Goal: Task Accomplishment & Management: Manage account settings

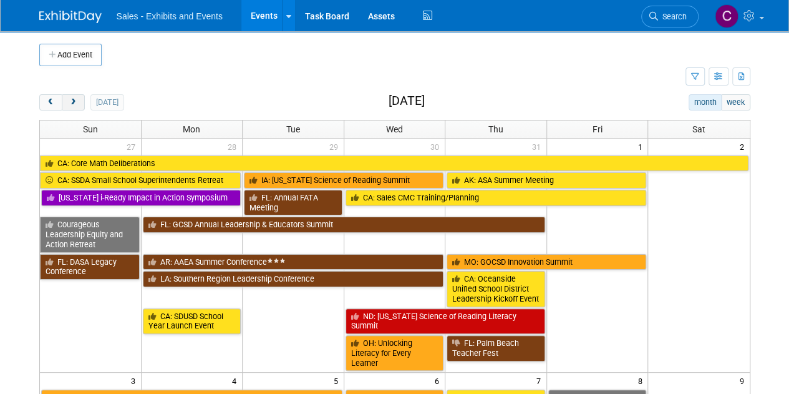
click at [79, 98] on button "next" at bounding box center [73, 102] width 23 height 16
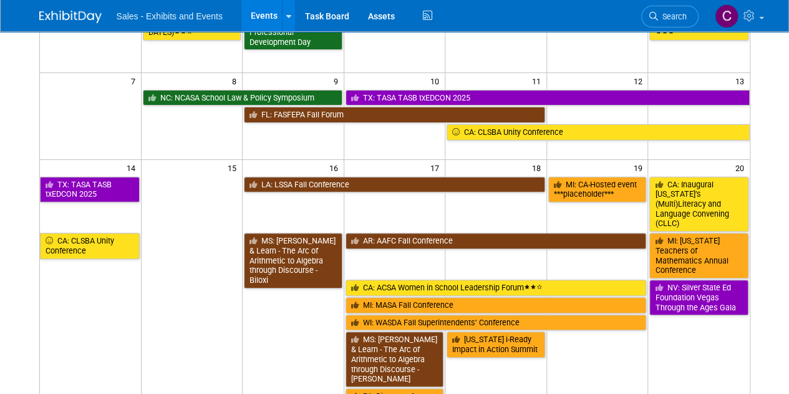
scroll to position [368, 0]
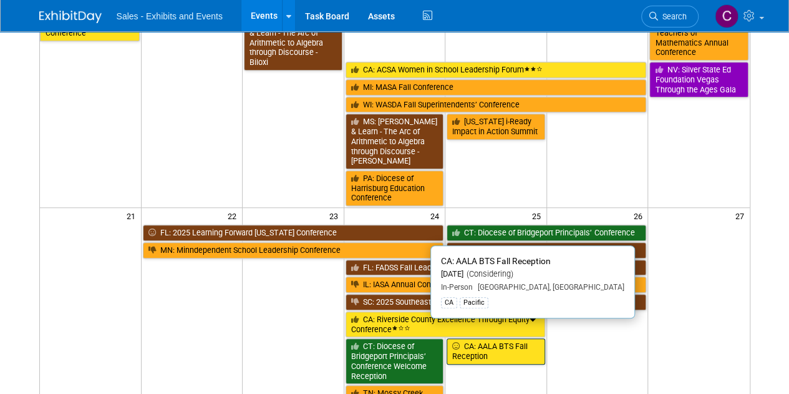
click at [491, 338] on link "CA: AALA BTS Fall Reception" at bounding box center [496, 351] width 99 height 26
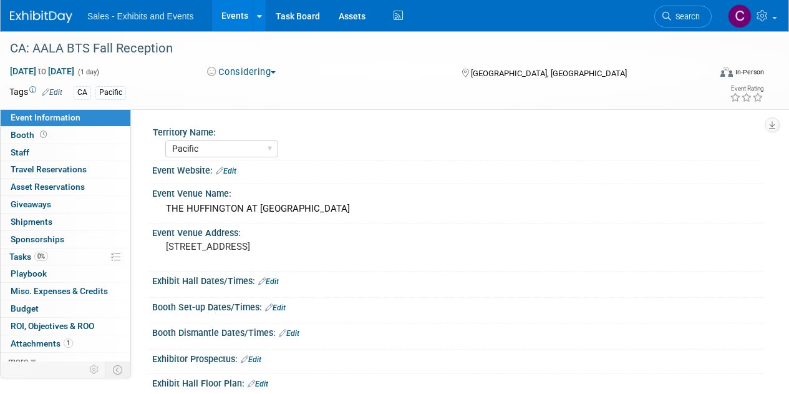
select select "Pacific"
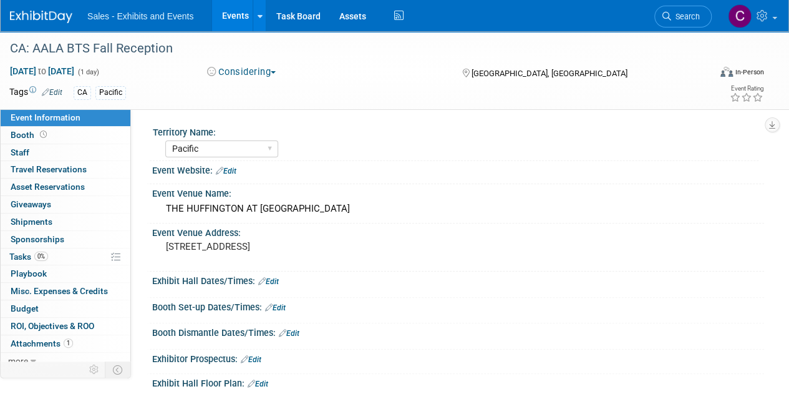
click at [240, 72] on button "Considering" at bounding box center [242, 72] width 78 height 13
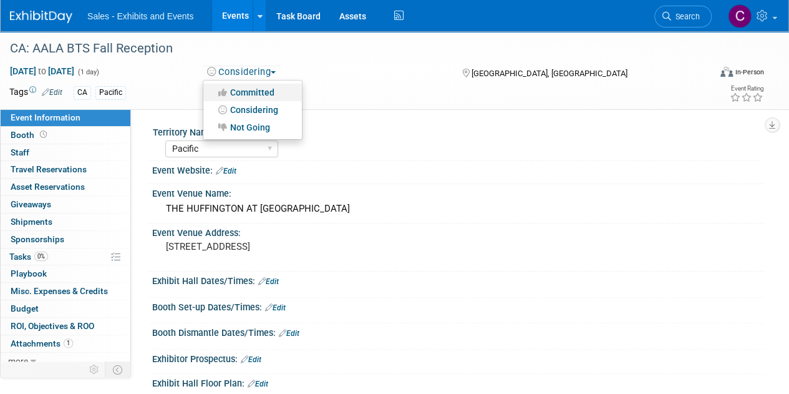
click at [261, 97] on link "Committed" at bounding box center [252, 92] width 99 height 17
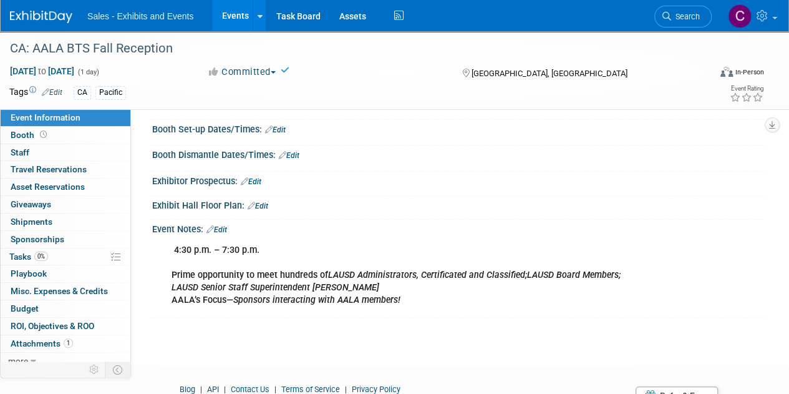
scroll to position [200, 0]
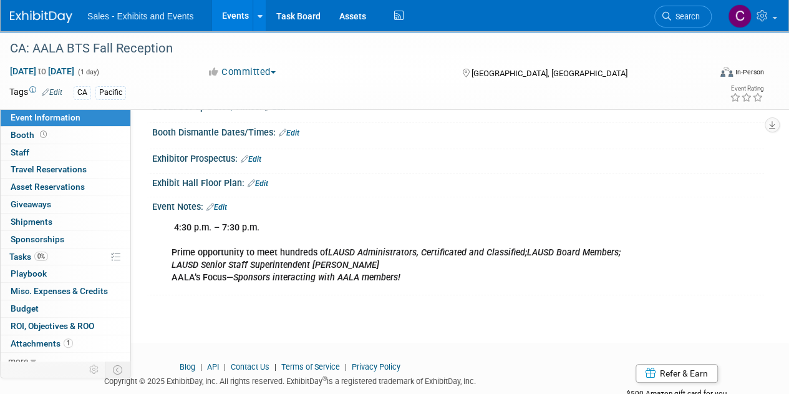
click at [227, 206] on link "Edit" at bounding box center [217, 207] width 21 height 9
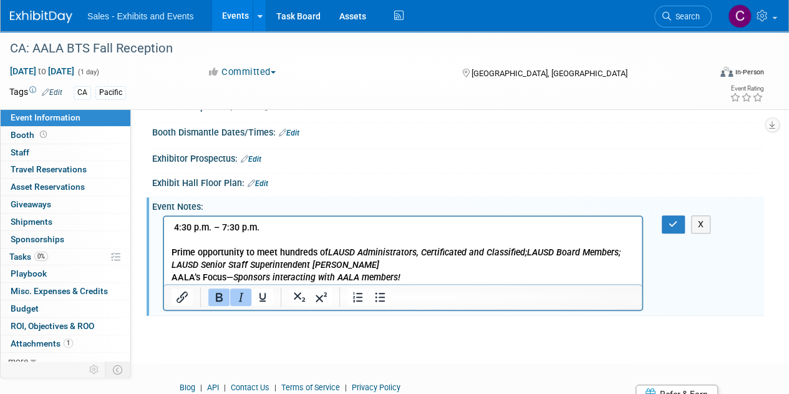
scroll to position [0, 0]
click at [418, 272] on p "4:30 p.m. – 7:30 p.m. Prime opportunity to meet hundreds of LAUSD Administrator…" at bounding box center [404, 252] width 464 height 62
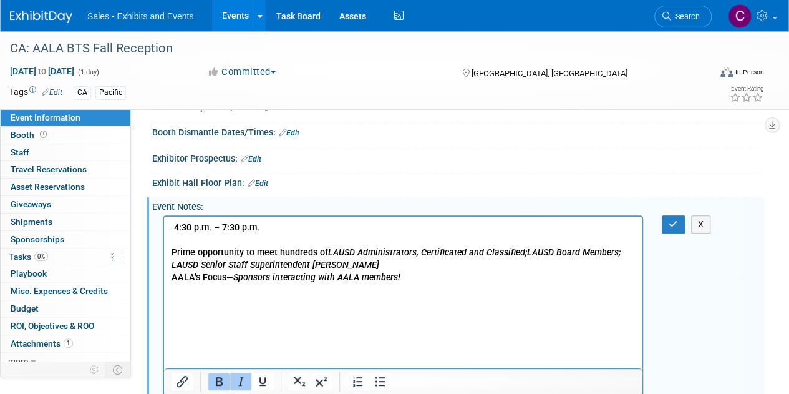
scroll to position [213, 0]
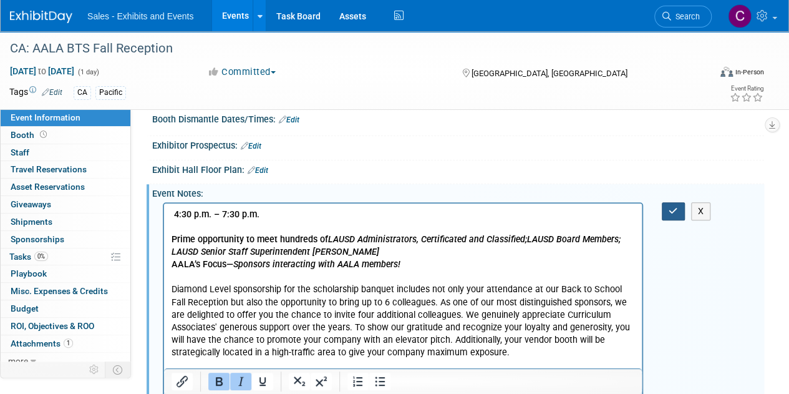
click at [678, 215] on button "button" at bounding box center [673, 211] width 23 height 18
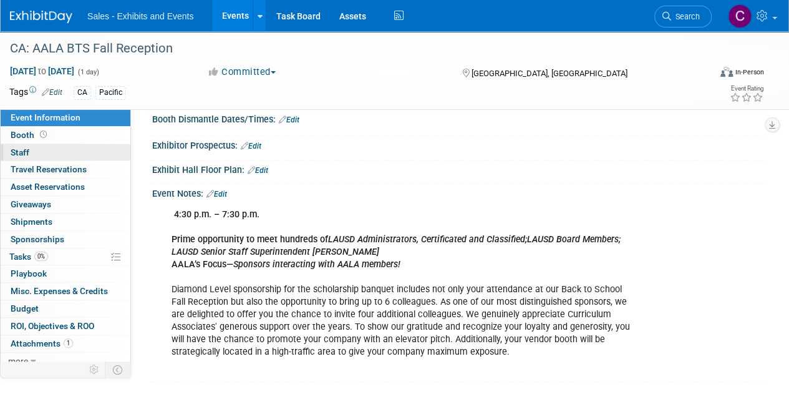
click at [24, 148] on span "Staff 0" at bounding box center [20, 152] width 19 height 10
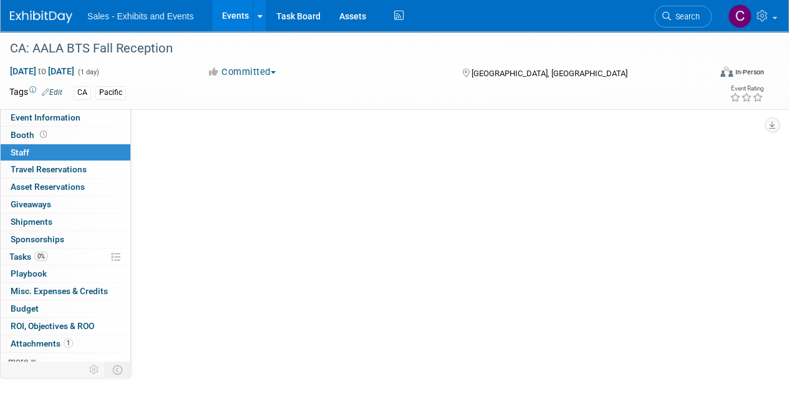
scroll to position [0, 0]
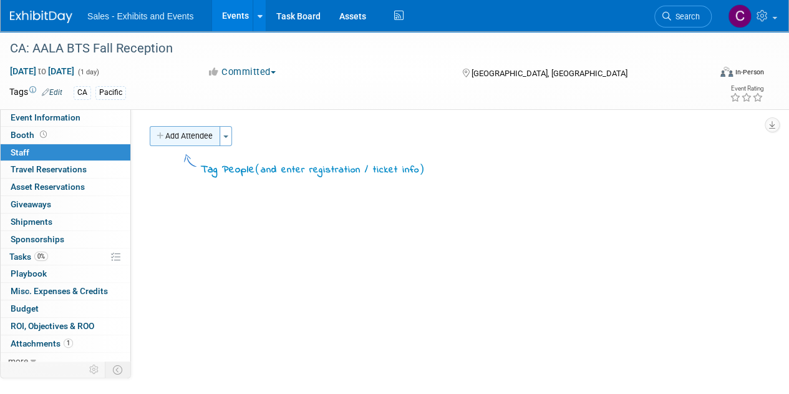
click at [195, 140] on button "Add Attendee" at bounding box center [185, 136] width 71 height 20
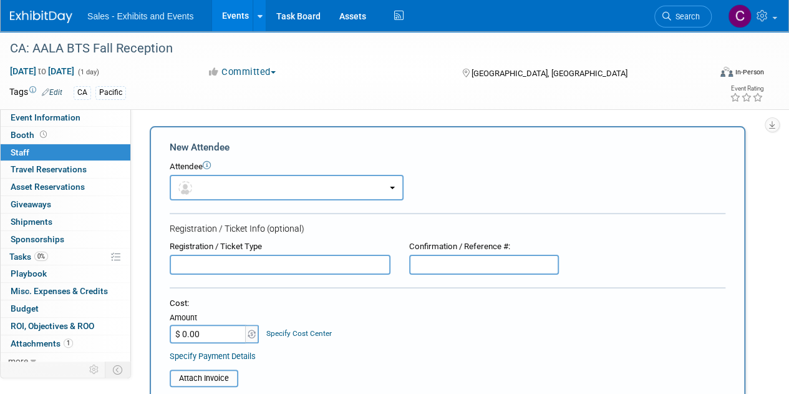
click at [788, 175] on div "Event Information Event Info Booth Booth 0 Staff 0 Staff 0 Travel Reservations …" at bounding box center [394, 328] width 789 height 594
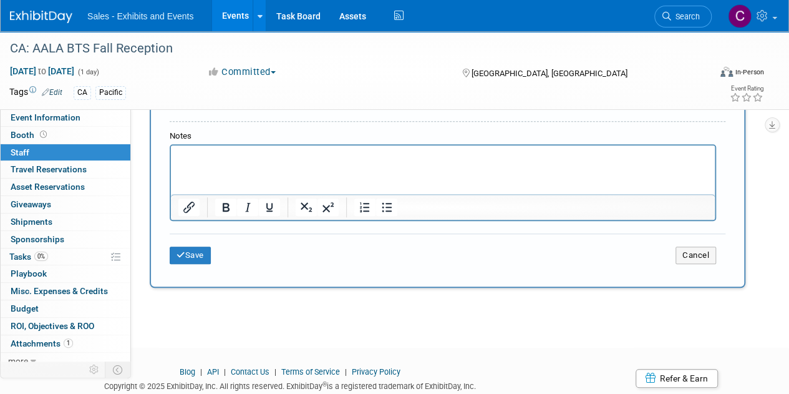
scroll to position [361, 0]
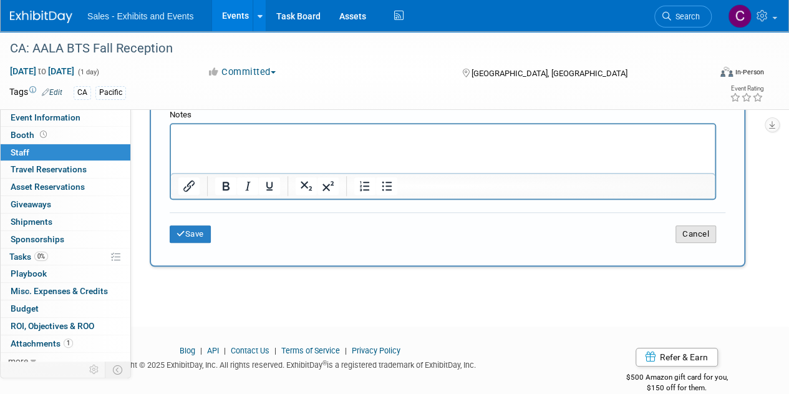
click at [696, 233] on button "Cancel" at bounding box center [696, 233] width 41 height 17
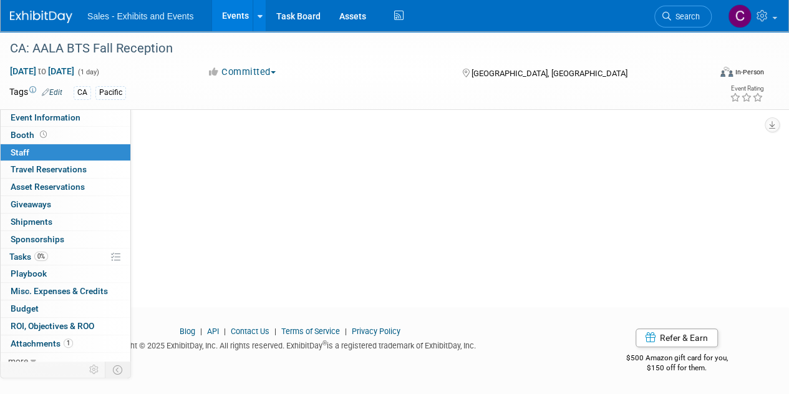
scroll to position [0, 0]
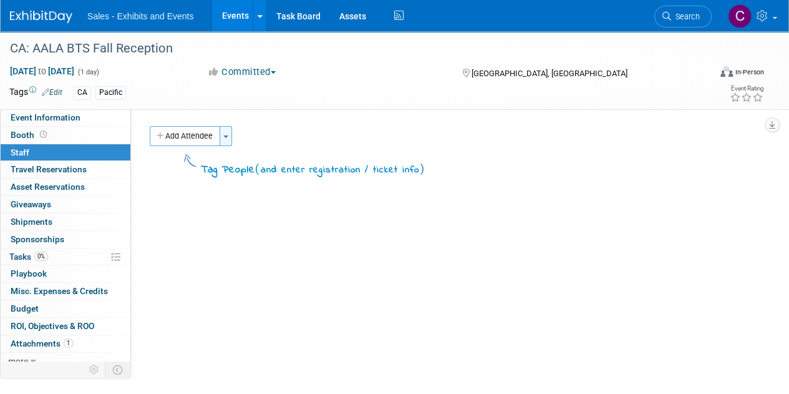
click at [228, 134] on button "Toggle Dropdown" at bounding box center [226, 136] width 12 height 20
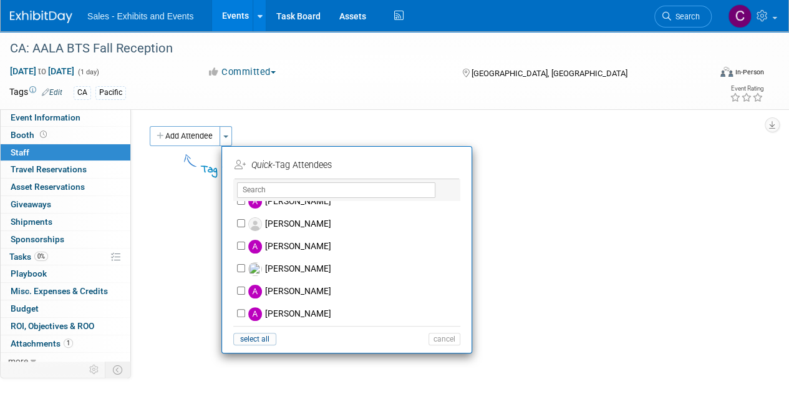
scroll to position [392, 0]
click at [240, 203] on input "Andres Gorbea" at bounding box center [241, 201] width 8 height 8
checkbox input "true"
click at [449, 160] on button "Apply" at bounding box center [440, 165] width 38 height 18
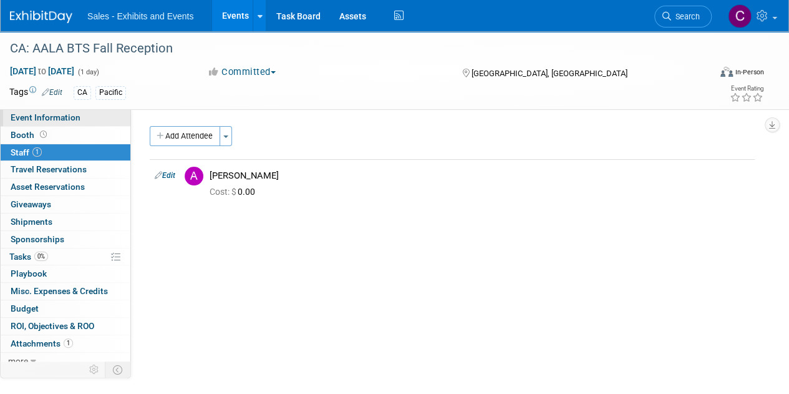
click at [49, 122] on span "Event Information" at bounding box center [46, 117] width 70 height 10
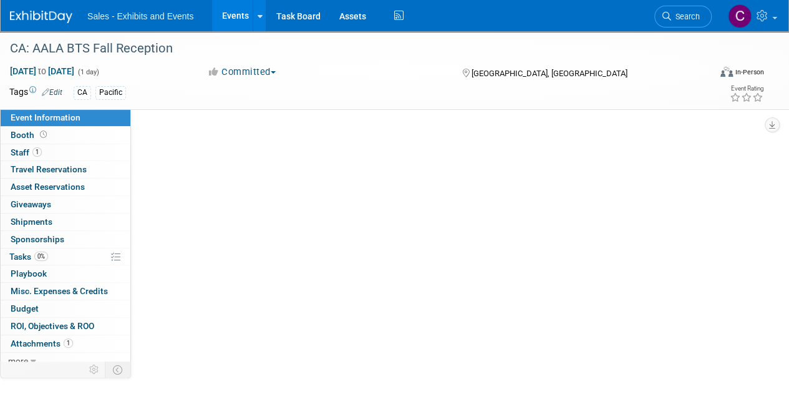
select select "Pacific"
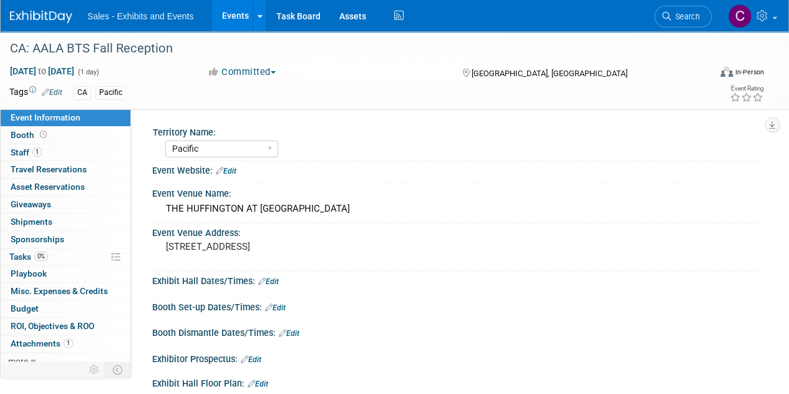
click at [232, 12] on link "Events" at bounding box center [235, 15] width 46 height 31
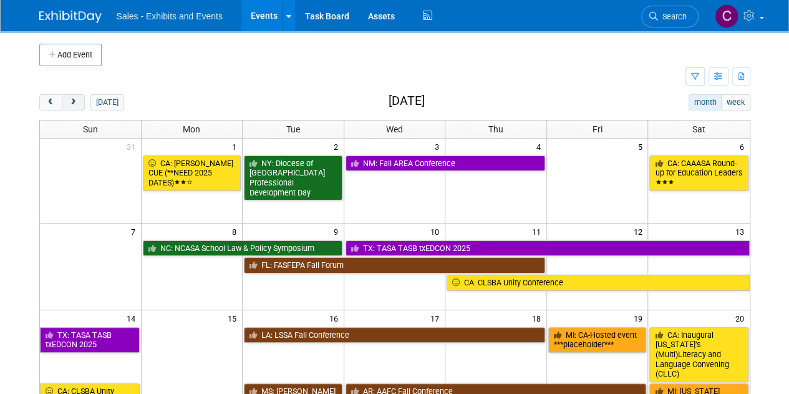
click at [74, 103] on span "next" at bounding box center [73, 103] width 9 height 8
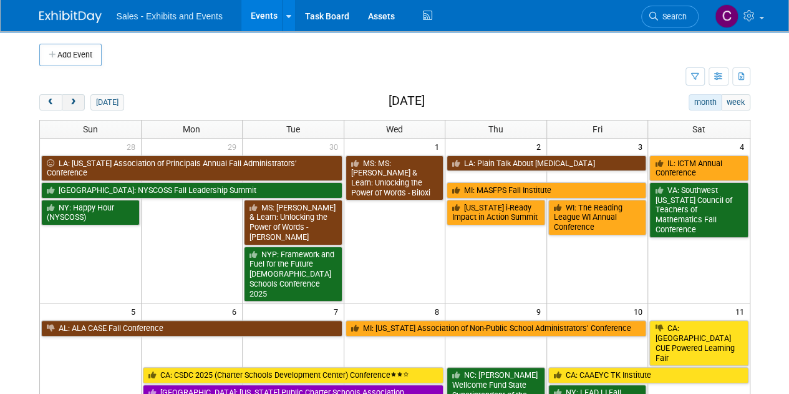
click at [74, 103] on span "next" at bounding box center [73, 103] width 9 height 8
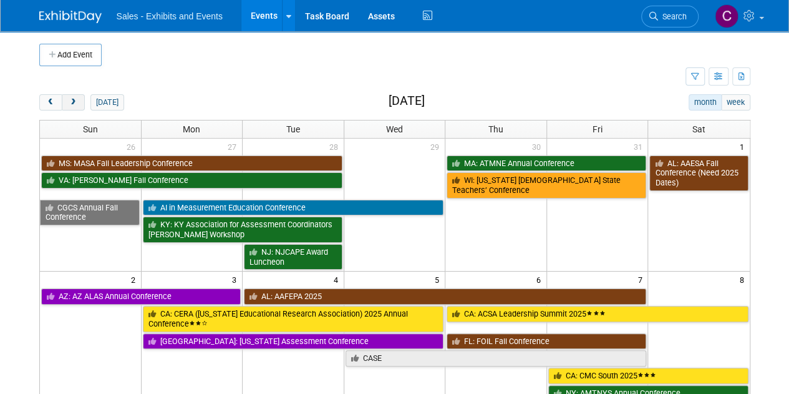
click at [74, 103] on span "next" at bounding box center [73, 103] width 9 height 8
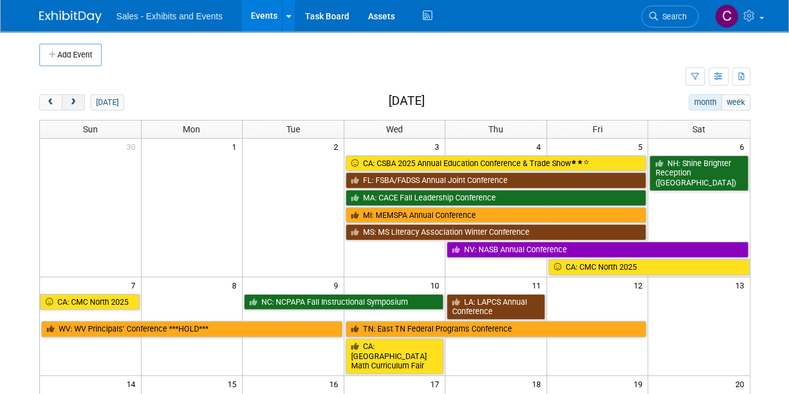
click at [74, 103] on span "next" at bounding box center [73, 103] width 9 height 8
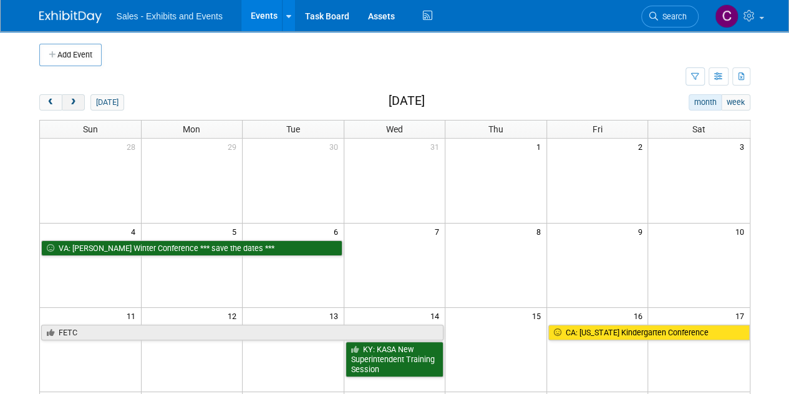
click at [74, 103] on span "next" at bounding box center [73, 103] width 9 height 8
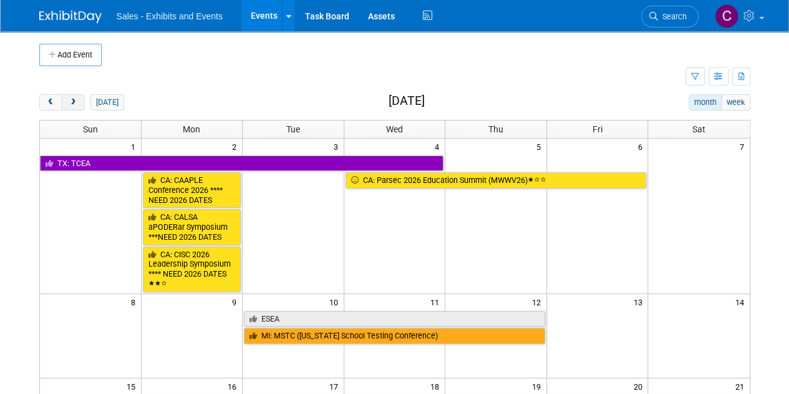
click at [74, 103] on span "next" at bounding box center [73, 103] width 9 height 8
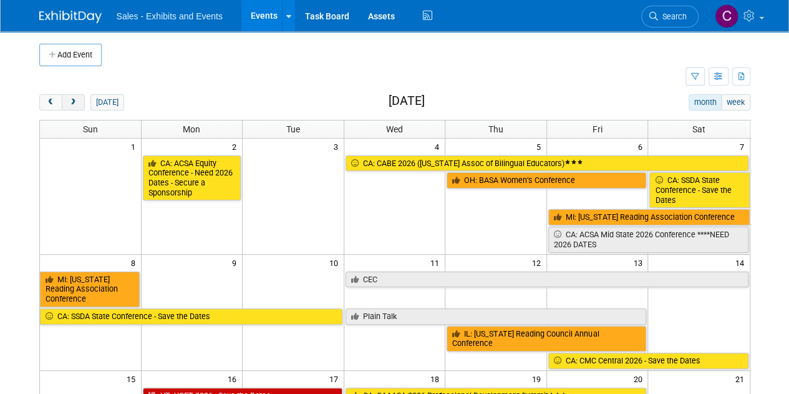
click at [74, 103] on span "next" at bounding box center [73, 103] width 9 height 8
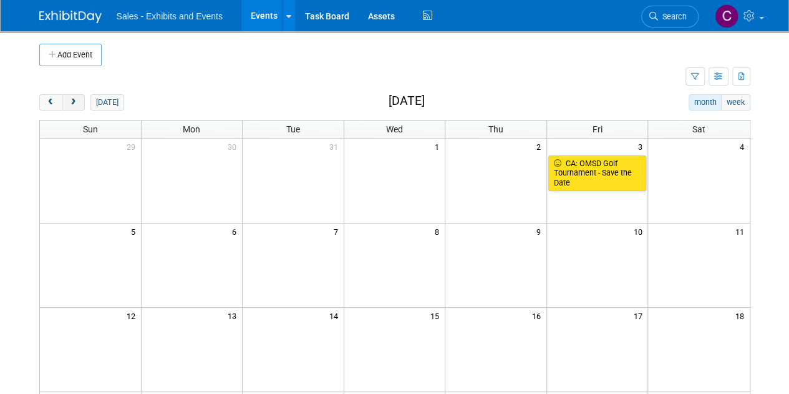
click at [74, 103] on span "next" at bounding box center [73, 103] width 9 height 8
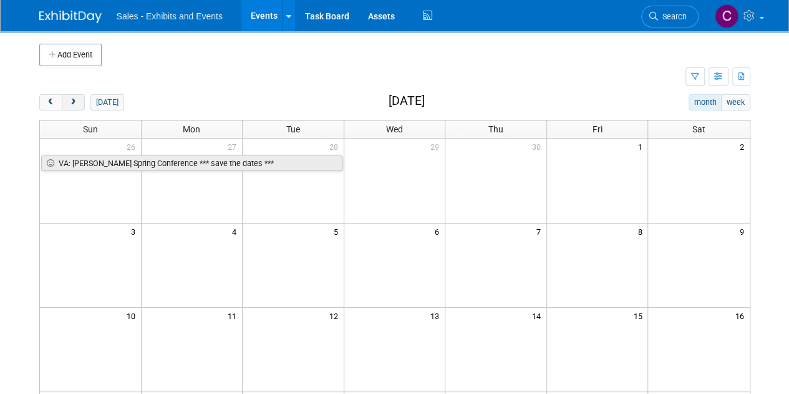
click at [74, 103] on span "next" at bounding box center [73, 103] width 9 height 8
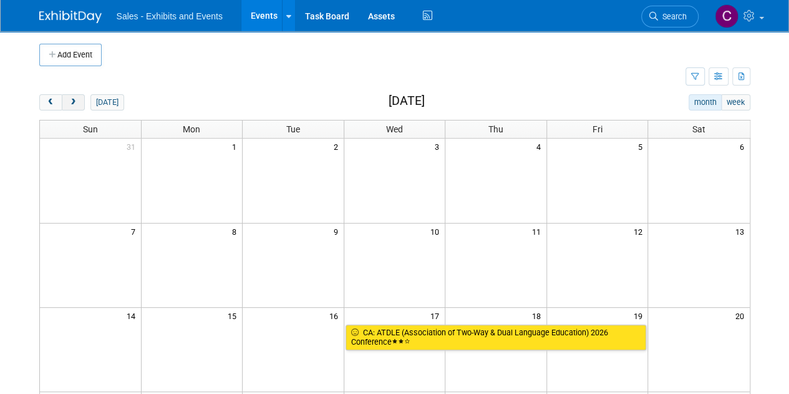
click at [74, 103] on span "next" at bounding box center [73, 103] width 9 height 8
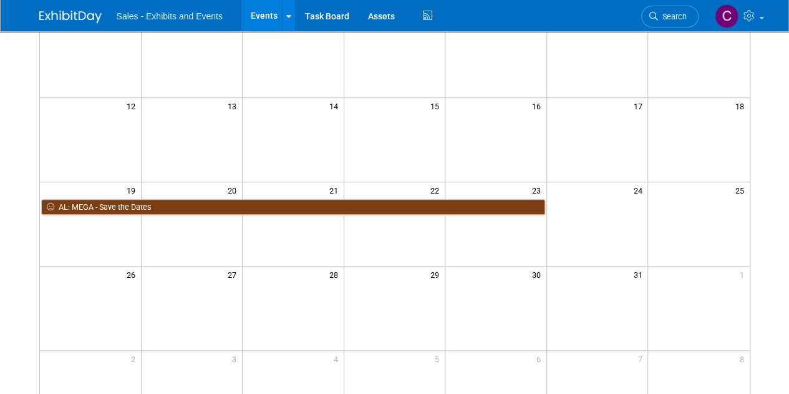
scroll to position [223, 0]
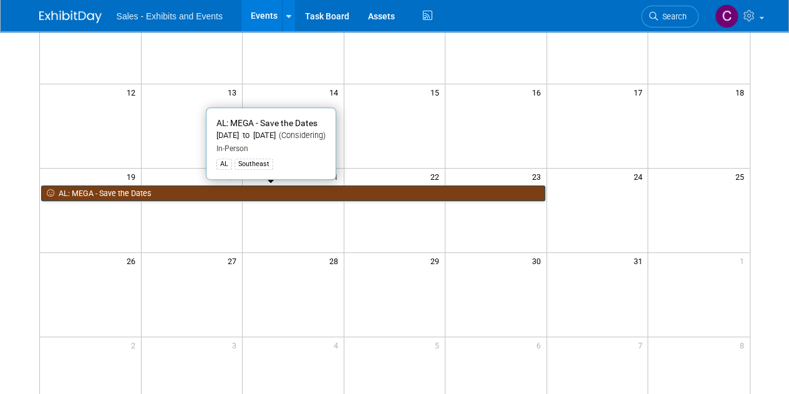
click at [92, 187] on link "AL: MEGA - Save the Dates" at bounding box center [293, 193] width 504 height 16
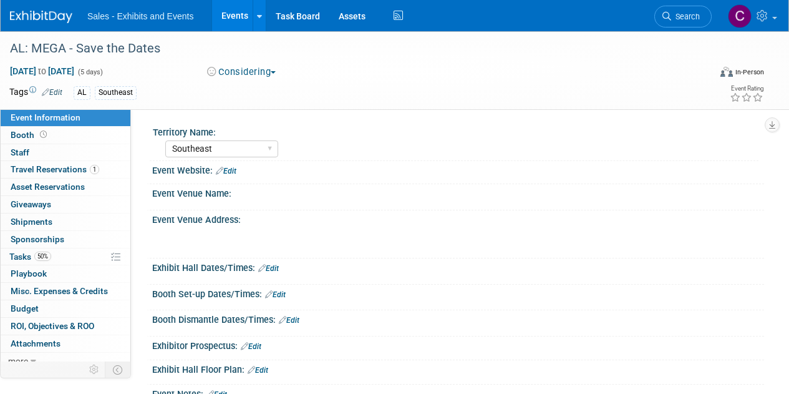
select select "Southeast"
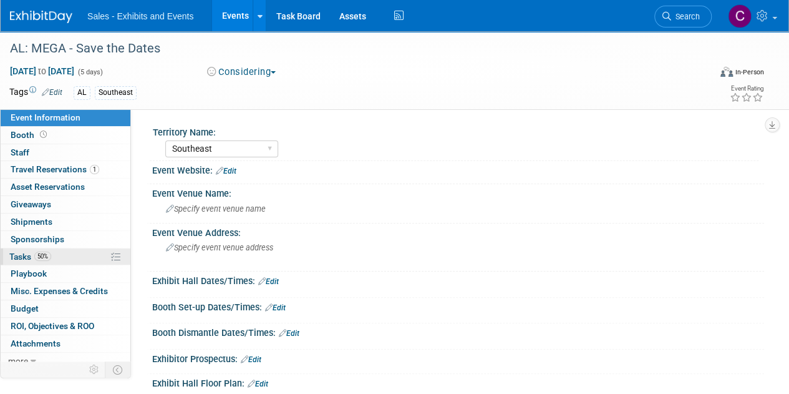
click at [25, 253] on span "Tasks 50%" at bounding box center [30, 257] width 42 height 10
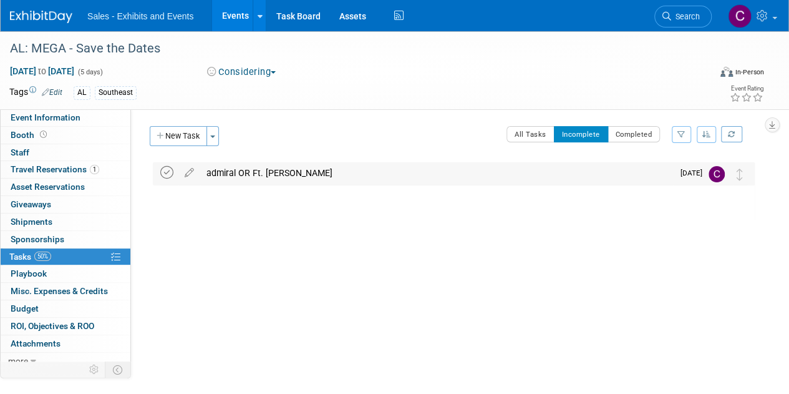
click at [164, 170] on icon at bounding box center [166, 172] width 13 height 13
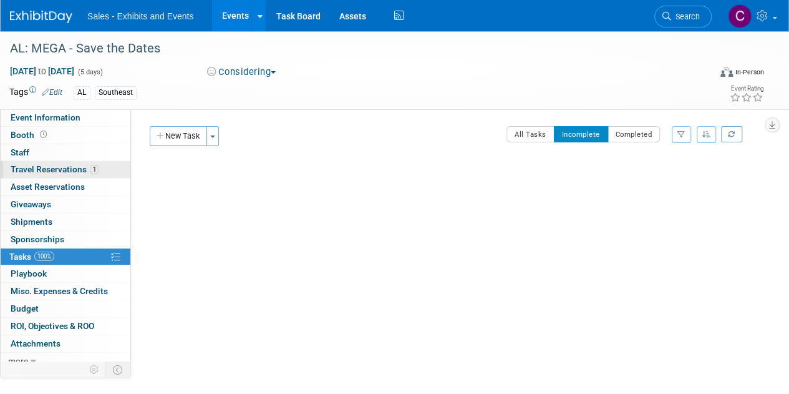
click at [34, 168] on span "Travel Reservations 1" at bounding box center [55, 169] width 89 height 10
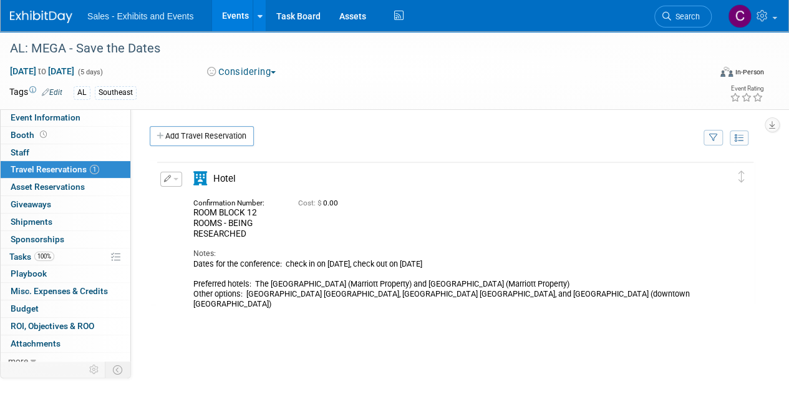
click at [177, 177] on button "button" at bounding box center [171, 179] width 22 height 15
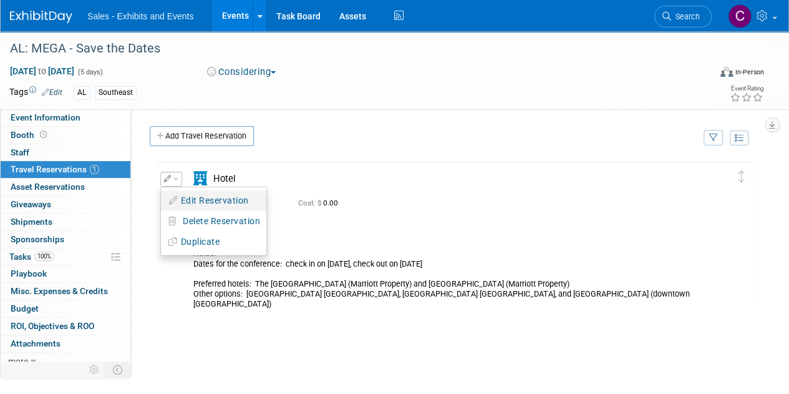
click at [186, 196] on button "Edit Reservation" at bounding box center [213, 201] width 105 height 18
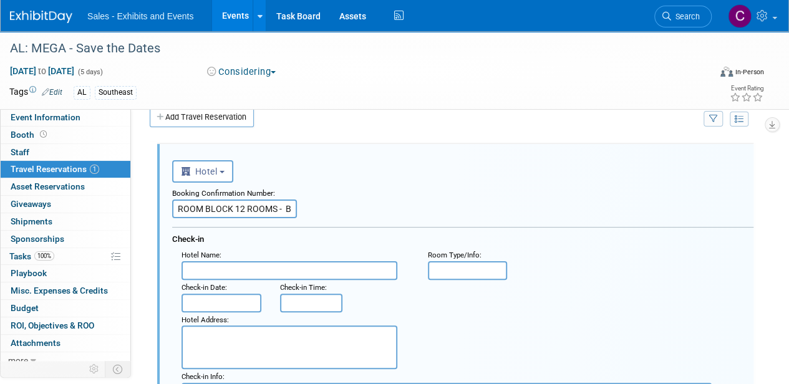
scroll to position [20, 0]
click at [233, 269] on input "text" at bounding box center [290, 269] width 216 height 19
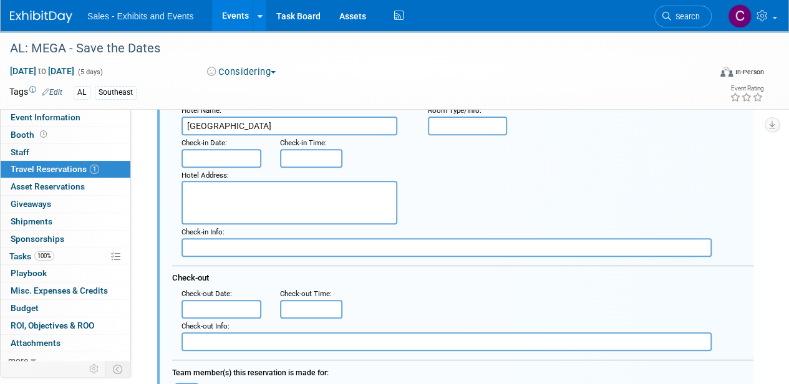
scroll to position [173, 0]
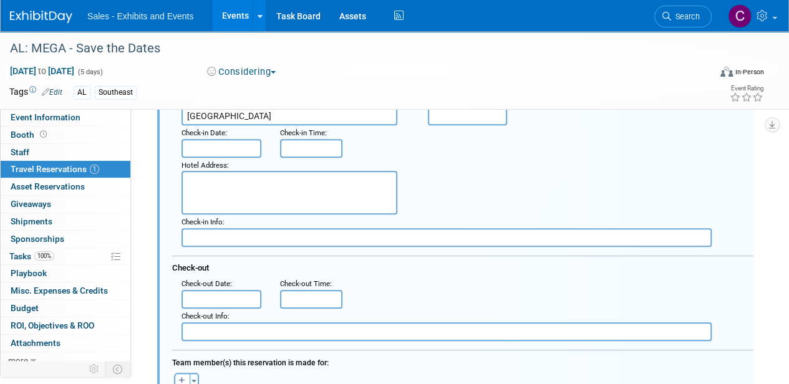
type input "Fort Conde Inn"
paste textarea "165 Saint Emanuel Street, Mobile, AL 36602"
click at [300, 180] on textarea "165 Saint Emanuel Street, Mobile, AL 36602" at bounding box center [290, 193] width 216 height 44
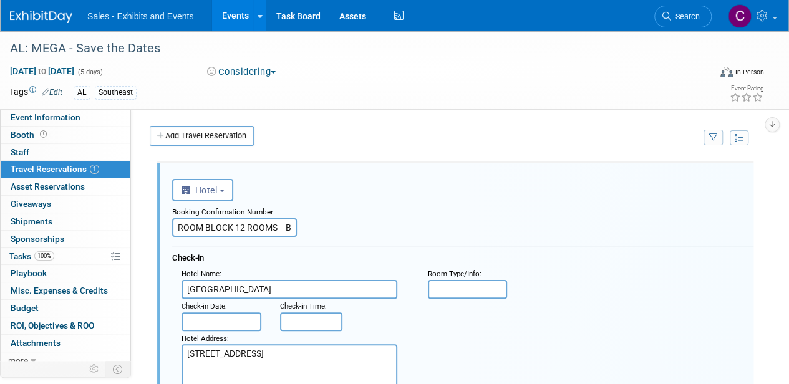
type textarea "165 Saint Emanuel Street Mobile, AL 36602"
click at [267, 235] on input "ROOM BLOCK 12 ROOMS - BEING RESEARCHED" at bounding box center [234, 227] width 125 height 19
drag, startPoint x: 278, startPoint y: 225, endPoint x: 353, endPoint y: 222, distance: 75.0
click at [353, 222] on div "Booking Confirmation Number: ROOM BLOCK 12 ROOMS - BEING RESEARCHED" at bounding box center [463, 220] width 582 height 36
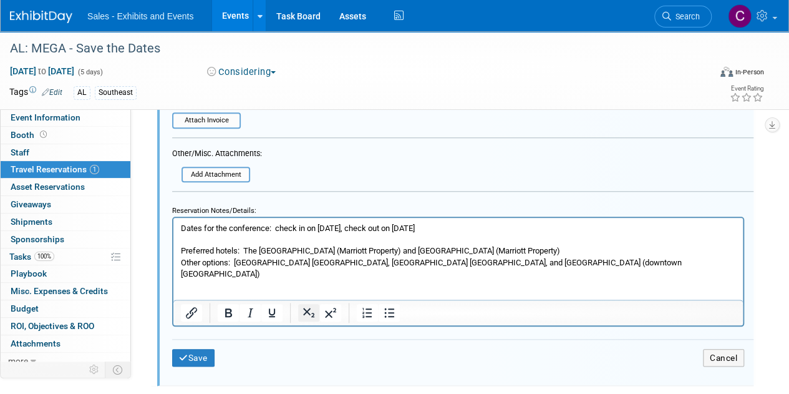
scroll to position [532, 0]
type input "ROOM BLOCK 12 ROOMS SECURED"
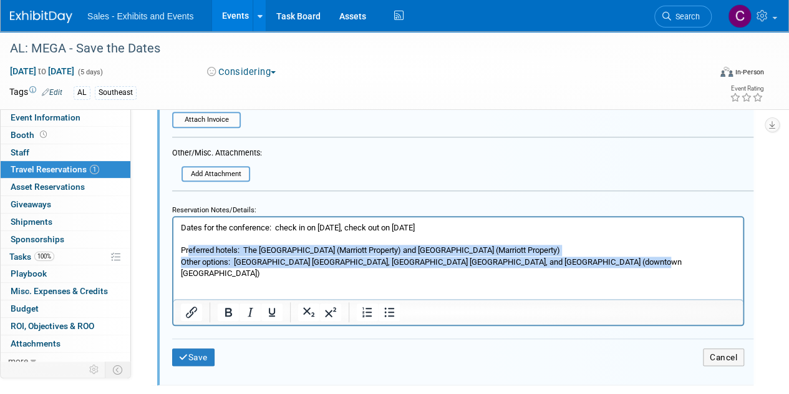
drag, startPoint x: 188, startPoint y: 255, endPoint x: 663, endPoint y: 267, distance: 475.7
click at [663, 267] on p "Dates for the conference: check in on July 19, check out on July 23 Preferred h…" at bounding box center [458, 250] width 555 height 57
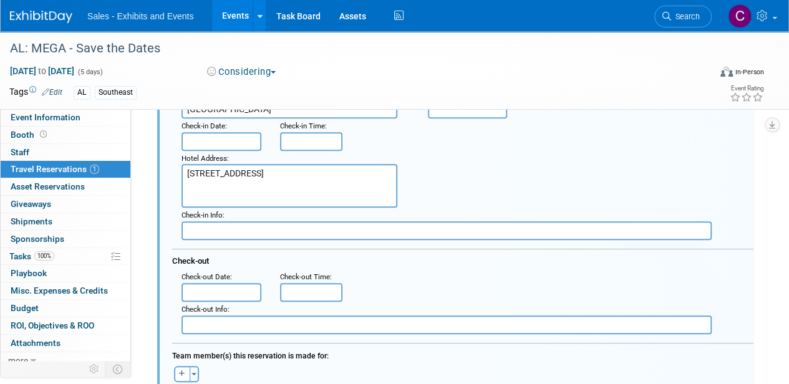
scroll to position [117, 0]
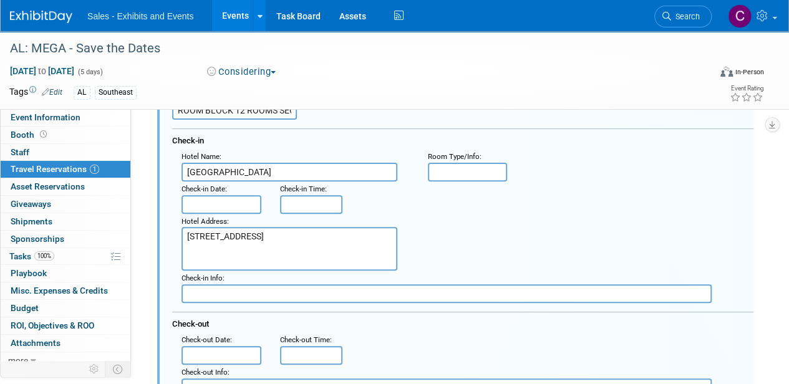
click at [205, 197] on input "text" at bounding box center [222, 204] width 80 height 19
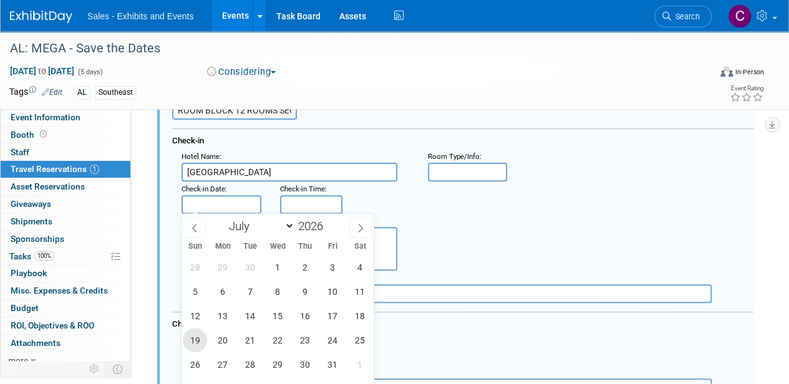
click at [197, 342] on span "19" at bounding box center [195, 340] width 24 height 24
type input "Jul 19, 2026"
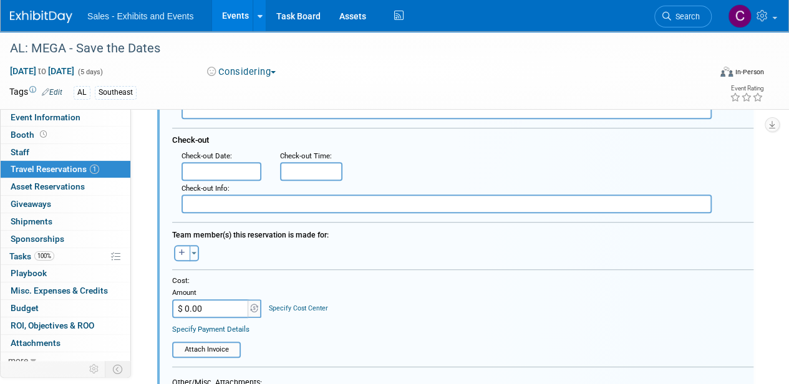
scroll to position [304, 0]
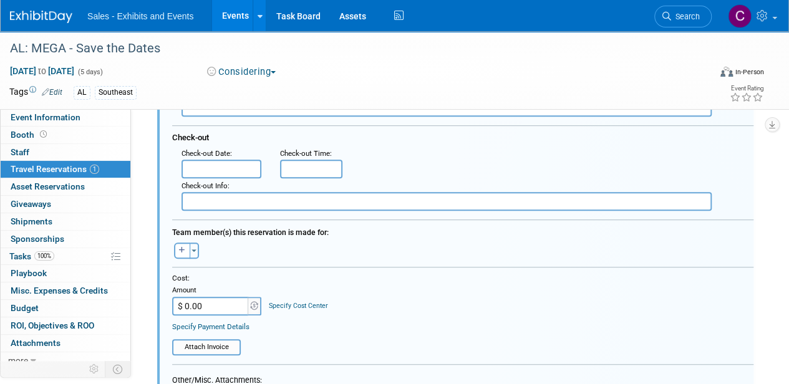
click at [217, 165] on input "text" at bounding box center [222, 169] width 80 height 19
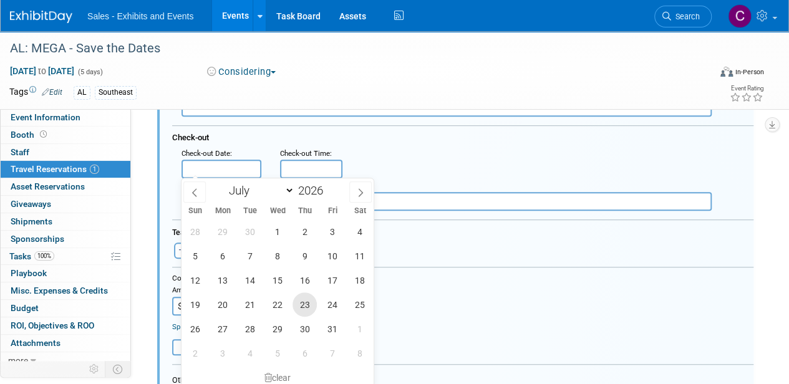
click at [308, 295] on span "23" at bounding box center [305, 305] width 24 height 24
type input "Jul 23, 2026"
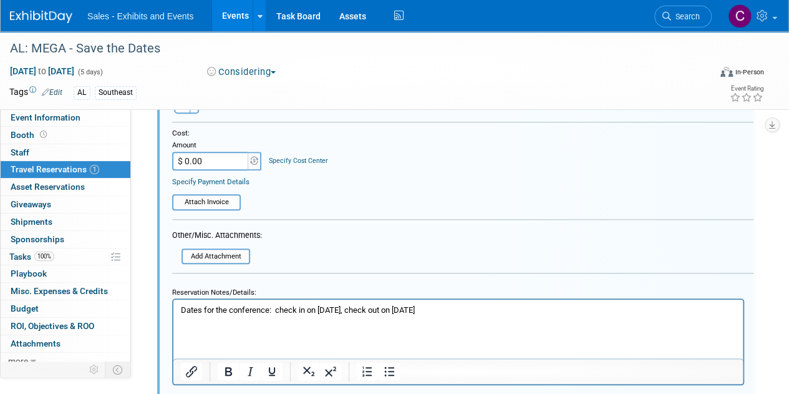
scroll to position [525, 0]
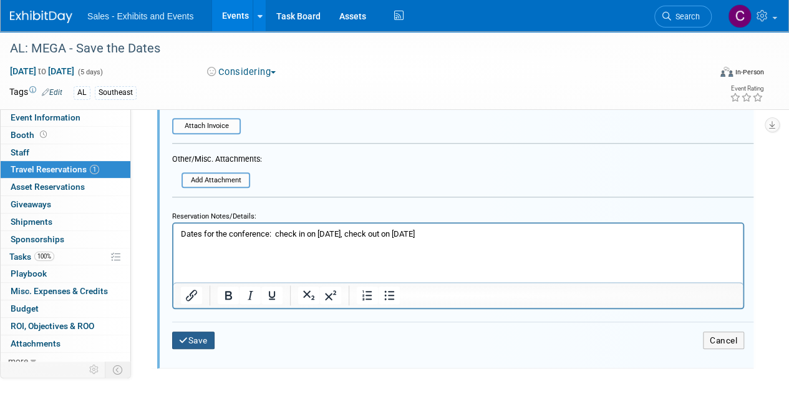
click at [189, 338] on button "Save" at bounding box center [193, 340] width 42 height 18
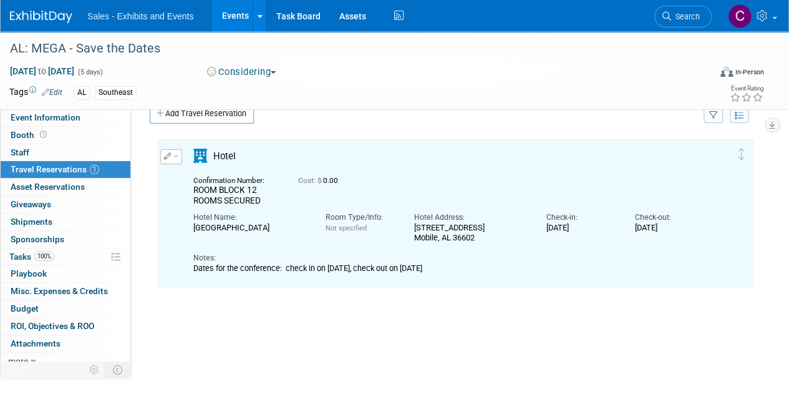
scroll to position [20, 0]
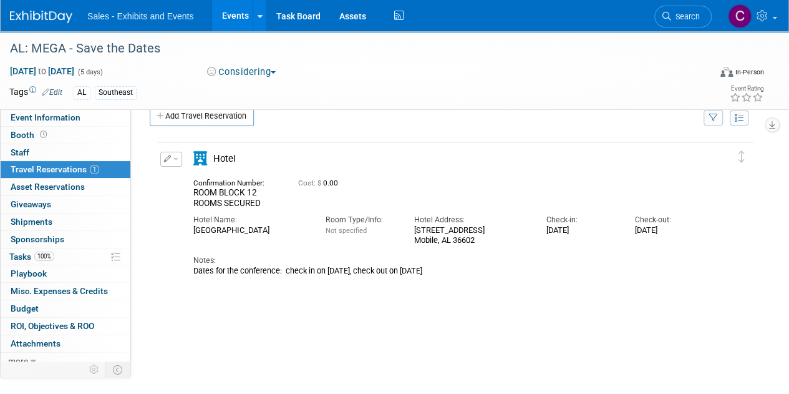
click at [222, 17] on link "Events" at bounding box center [235, 15] width 46 height 31
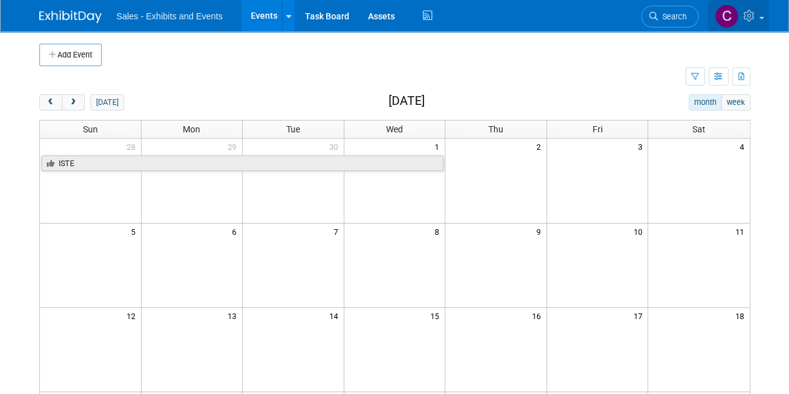
click at [754, 21] on icon at bounding box center [751, 15] width 14 height 11
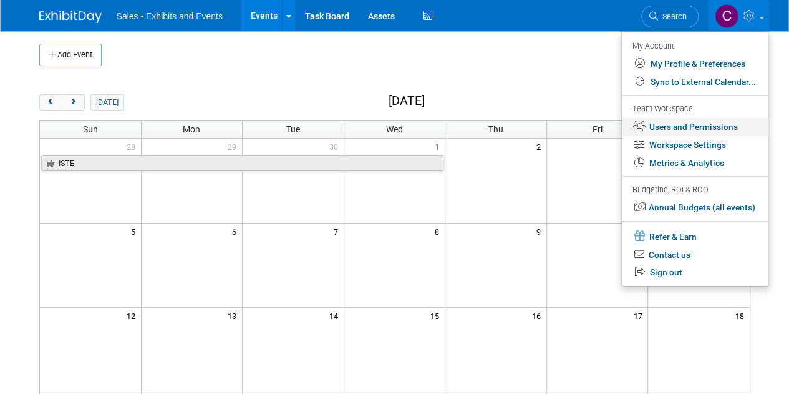
click at [709, 133] on link "Users and Permissions" at bounding box center [695, 127] width 147 height 18
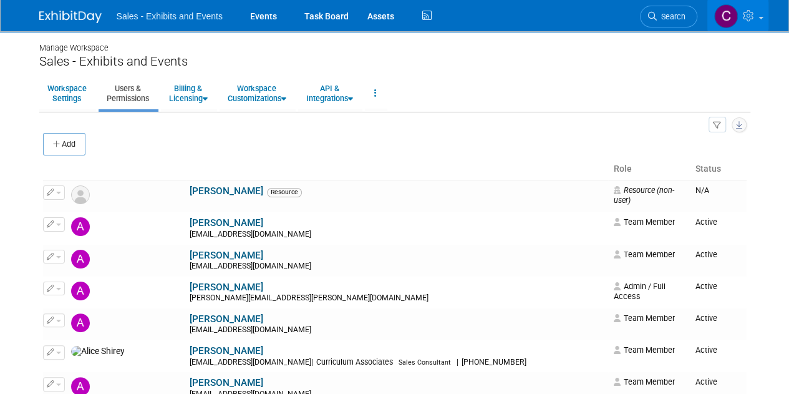
click at [741, 122] on icon "button" at bounding box center [739, 125] width 6 height 8
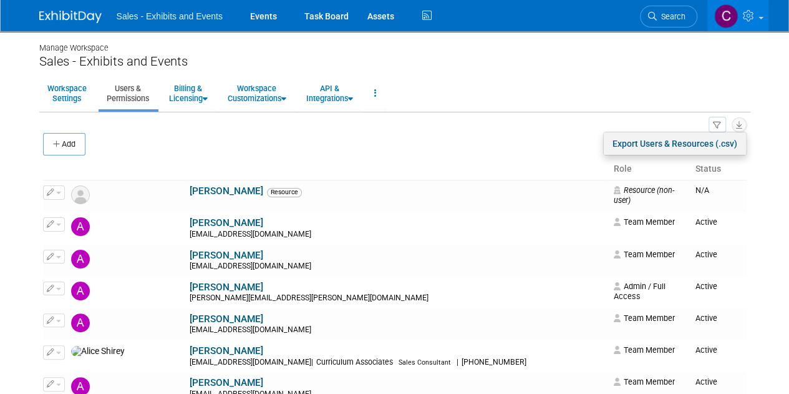
click at [652, 144] on link "Export Users & Resources (.csv)" at bounding box center [675, 143] width 142 height 22
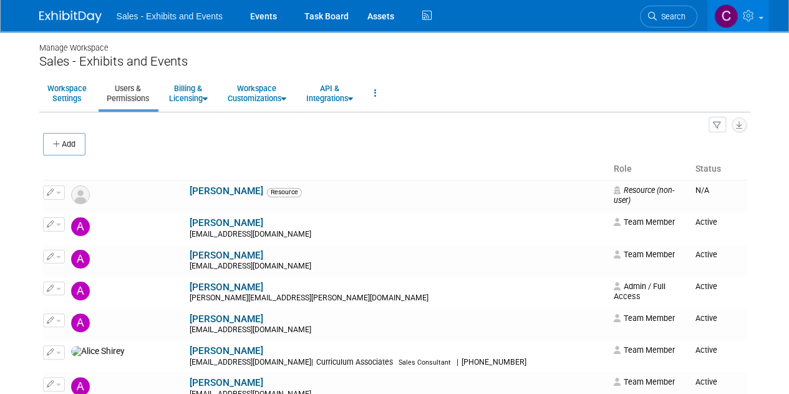
click at [721, 123] on button "button" at bounding box center [717, 125] width 17 height 16
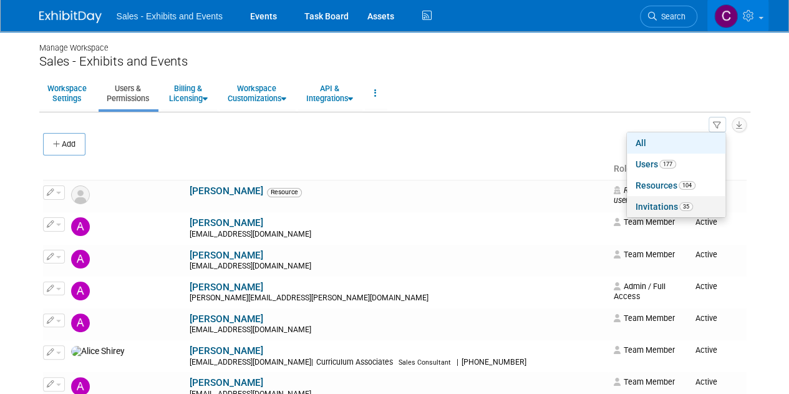
click at [645, 205] on link "Invitations 35" at bounding box center [676, 206] width 99 height 21
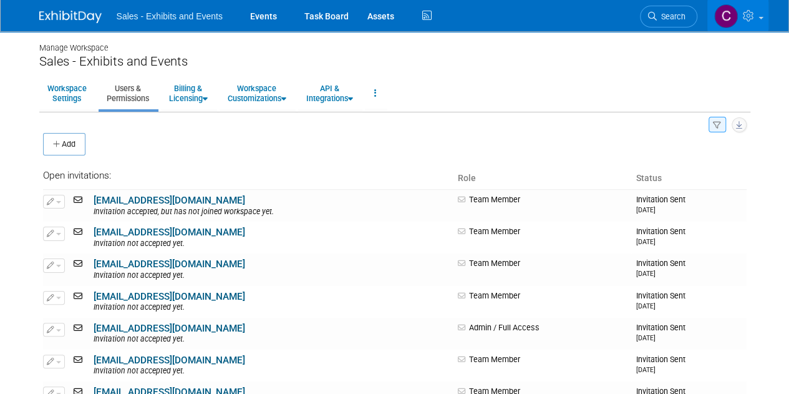
click at [736, 125] on icon "button" at bounding box center [739, 125] width 6 height 8
drag, startPoint x: 680, startPoint y: 252, endPoint x: 52, endPoint y: 193, distance: 630.5
copy tbody "aludlow@cainc.com Invitation accepted, but has not joined workspace yet. Team M…"
click at [743, 124] on button "button" at bounding box center [739, 124] width 15 height 15
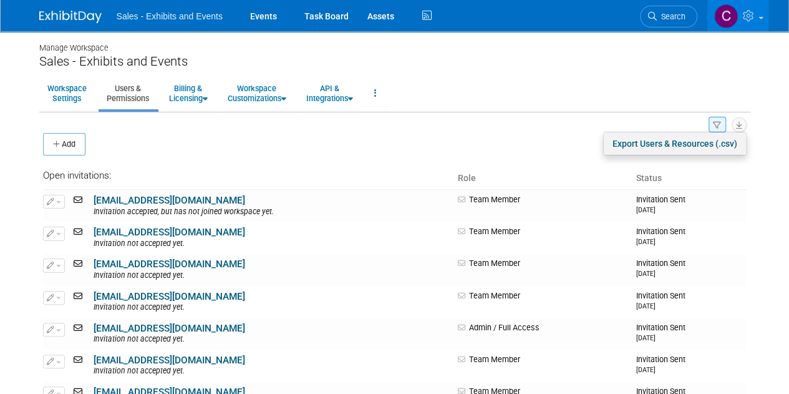
click at [691, 142] on link "Export Users & Resources (.csv)" at bounding box center [675, 143] width 142 height 22
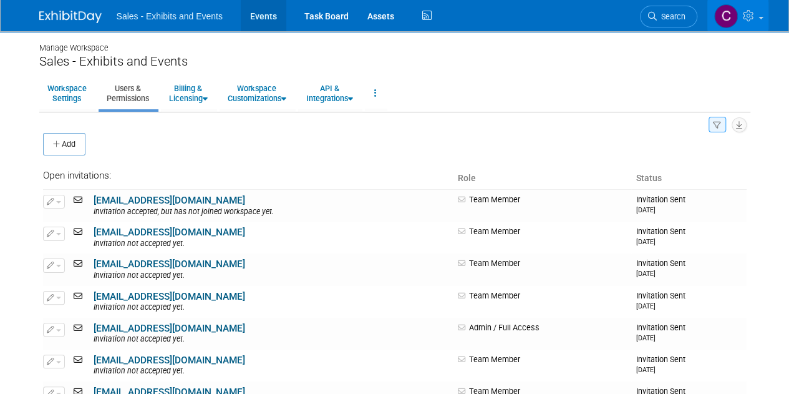
click at [271, 19] on link "Events" at bounding box center [264, 15] width 46 height 31
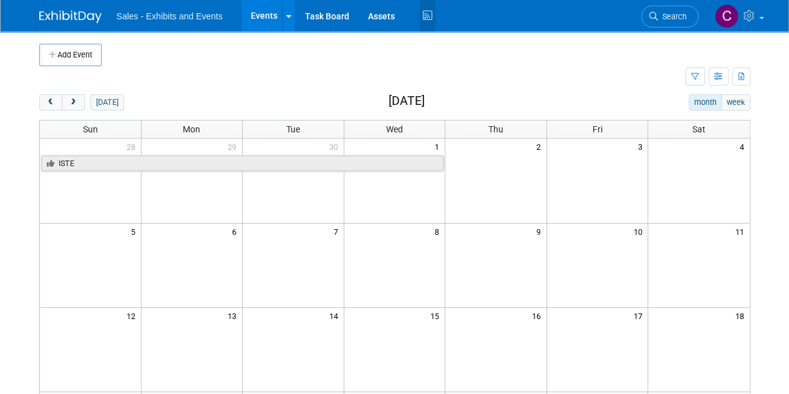
click at [426, 19] on icon at bounding box center [428, 15] width 16 height 19
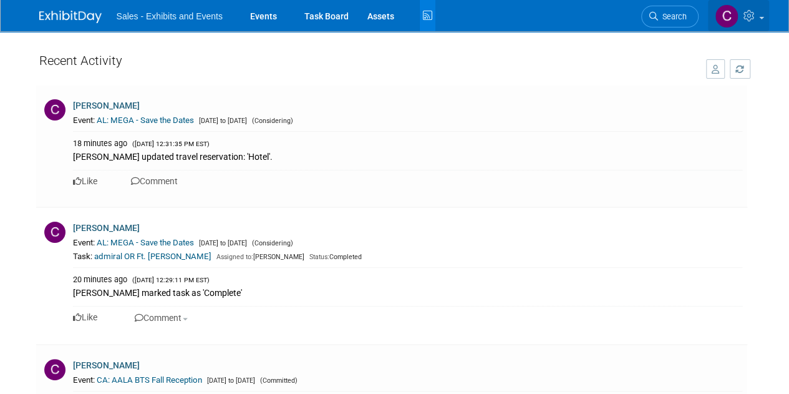
click at [761, 17] on span at bounding box center [762, 18] width 5 height 2
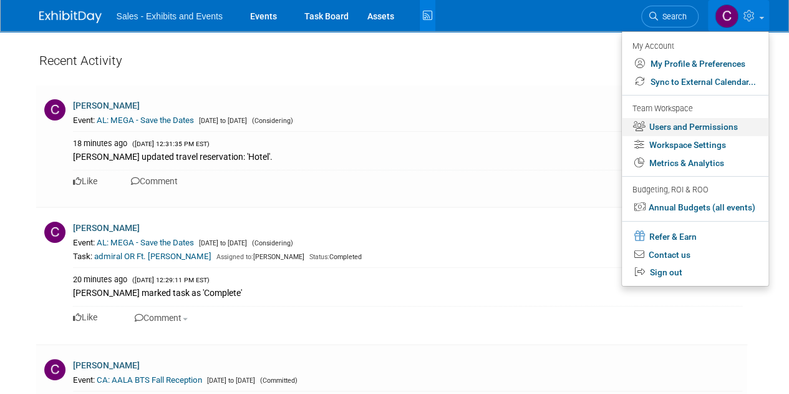
click at [700, 129] on link "Users and Permissions" at bounding box center [695, 127] width 147 height 18
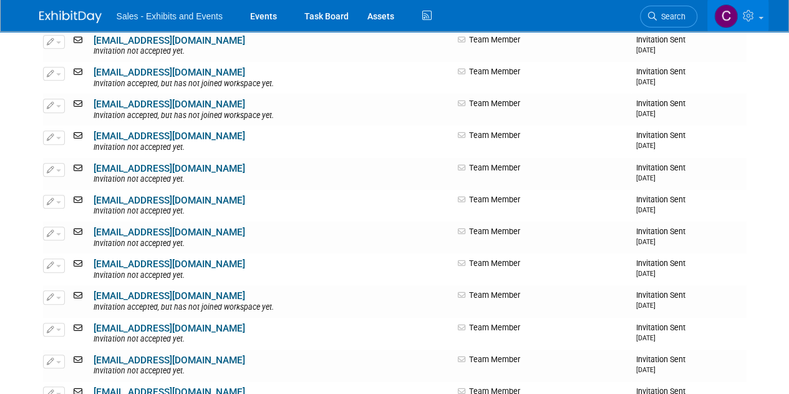
scroll to position [481, 0]
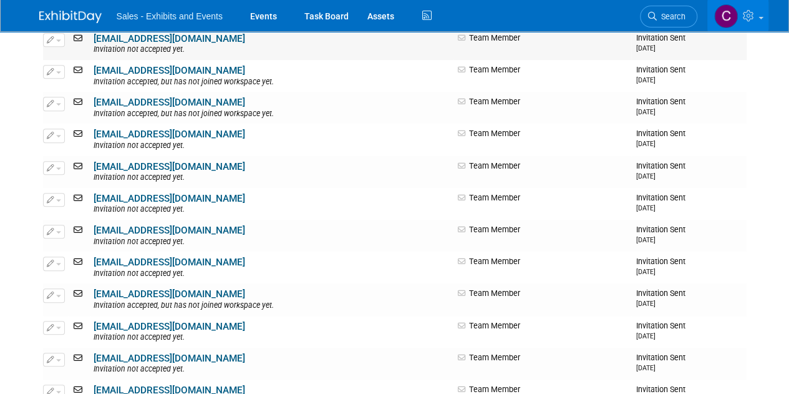
click at [56, 43] on button "button" at bounding box center [54, 40] width 22 height 14
click at [67, 60] on link "Edit" at bounding box center [93, 59] width 99 height 17
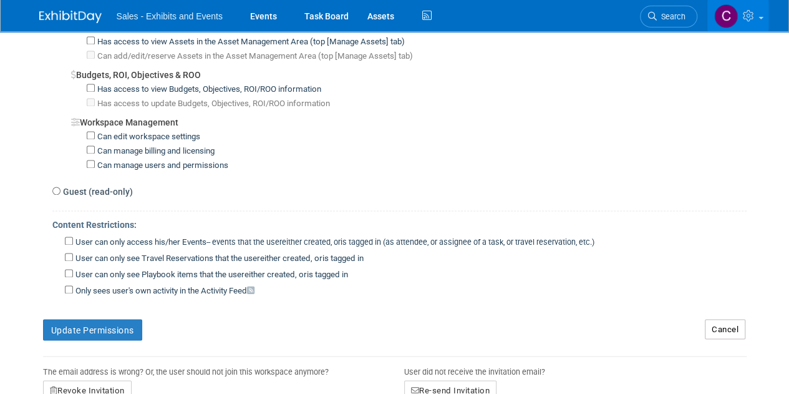
scroll to position [999, 0]
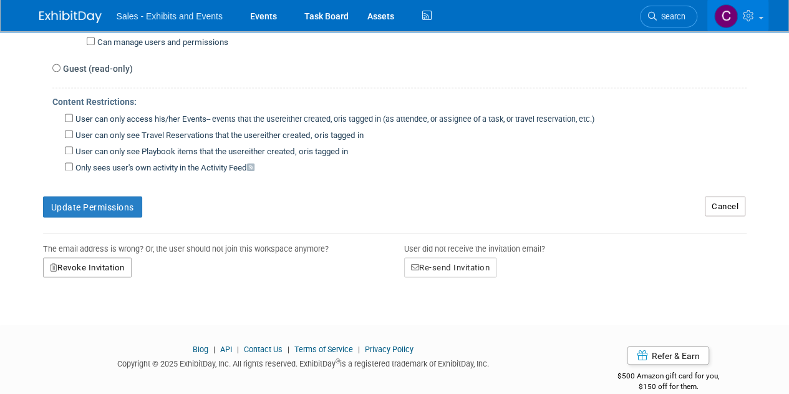
click at [117, 257] on button "Revoke Invitation" at bounding box center [87, 267] width 89 height 20
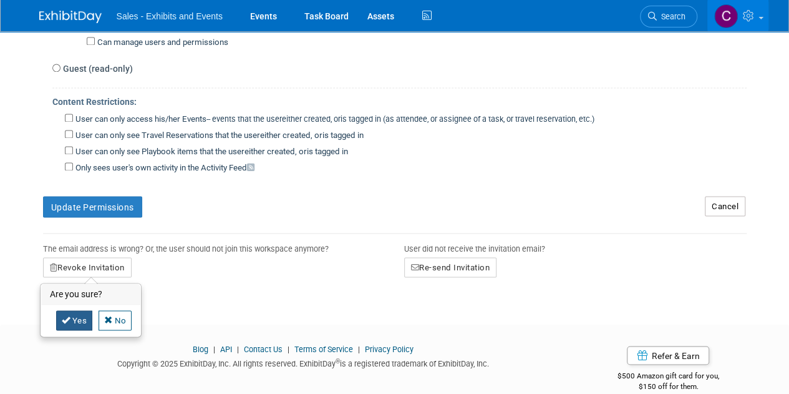
click at [67, 315] on icon at bounding box center [66, 319] width 9 height 8
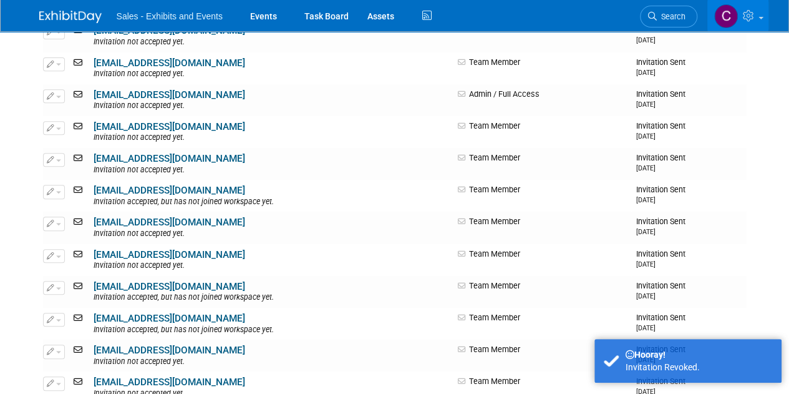
scroll to position [383, 0]
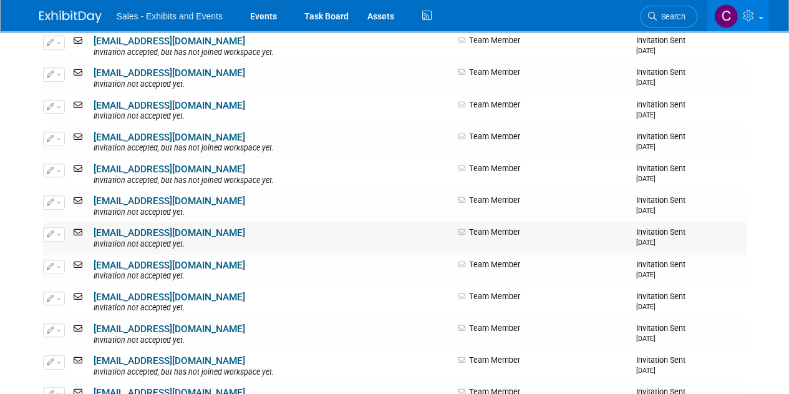
click at [57, 235] on span "button" at bounding box center [58, 234] width 5 height 2
click at [67, 254] on link "Edit" at bounding box center [93, 254] width 99 height 17
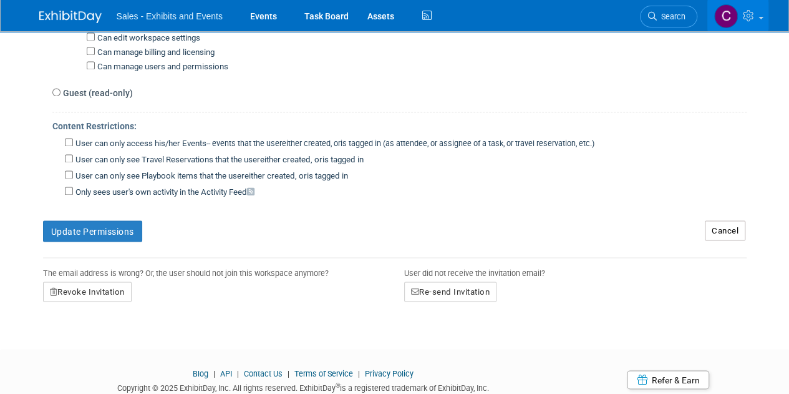
scroll to position [983, 0]
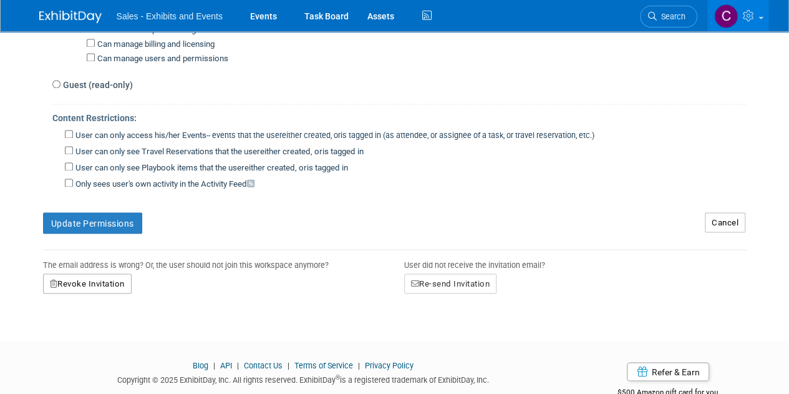
click at [96, 273] on button "Revoke Invitation" at bounding box center [87, 283] width 89 height 20
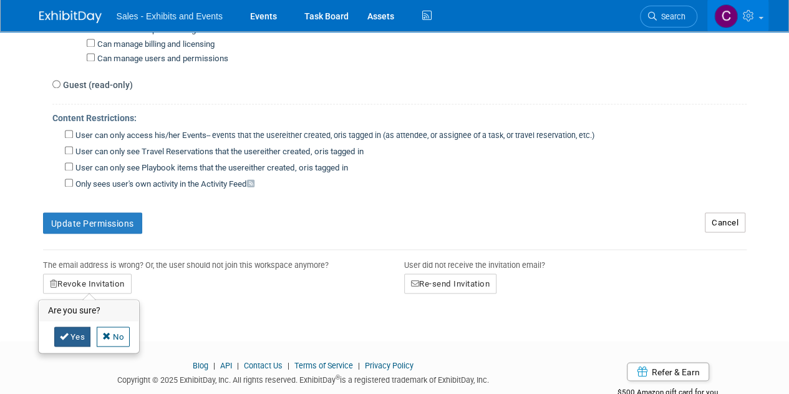
click at [67, 331] on icon at bounding box center [64, 335] width 9 height 8
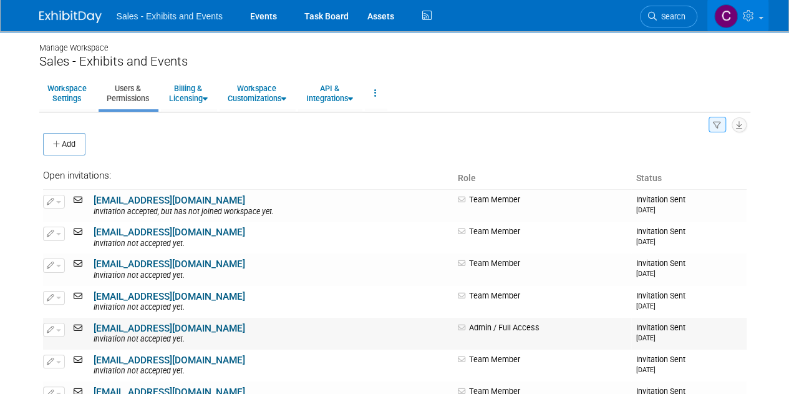
click at [61, 330] on button "button" at bounding box center [54, 330] width 22 height 14
click at [85, 356] on link "Edit" at bounding box center [93, 349] width 99 height 17
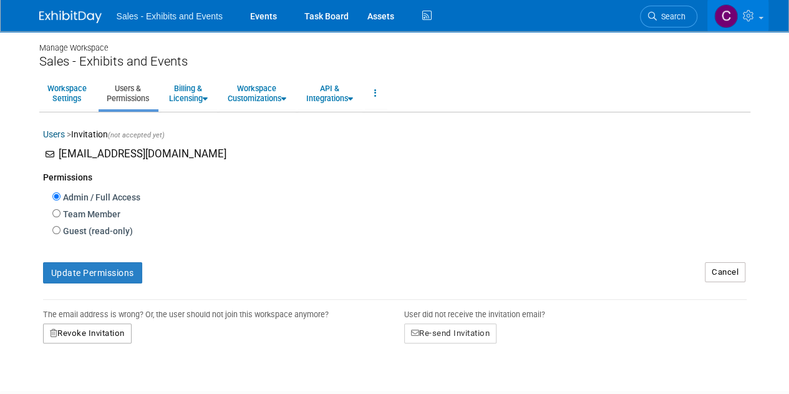
click at [114, 330] on button "Revoke Invitation" at bounding box center [87, 333] width 89 height 20
click at [62, 383] on icon at bounding box center [64, 385] width 9 height 8
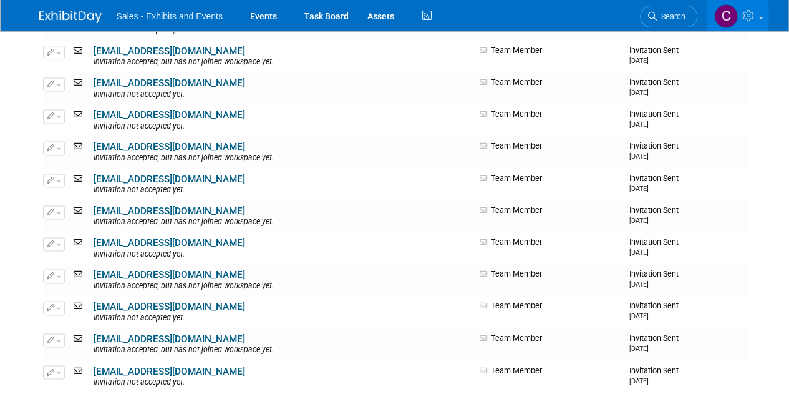
scroll to position [965, 0]
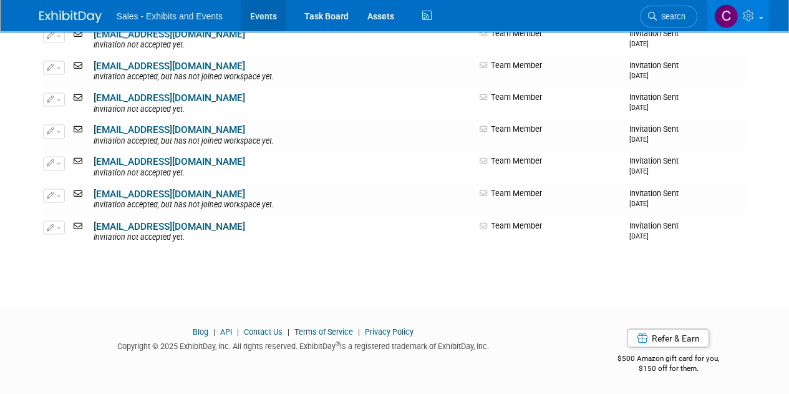
click at [263, 12] on link "Events" at bounding box center [264, 15] width 46 height 31
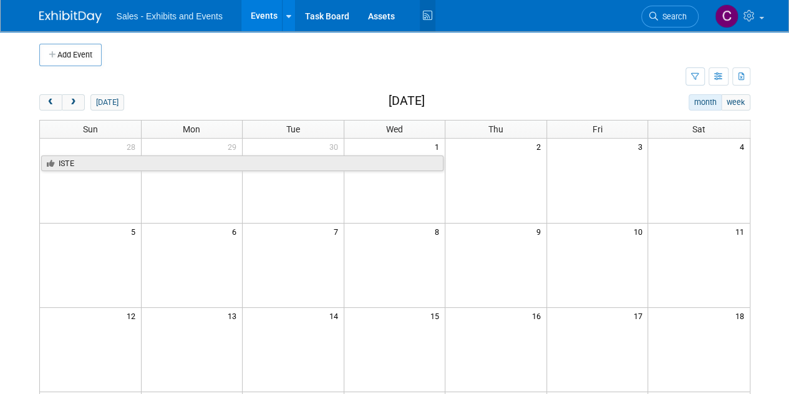
click at [430, 17] on icon at bounding box center [428, 15] width 16 height 19
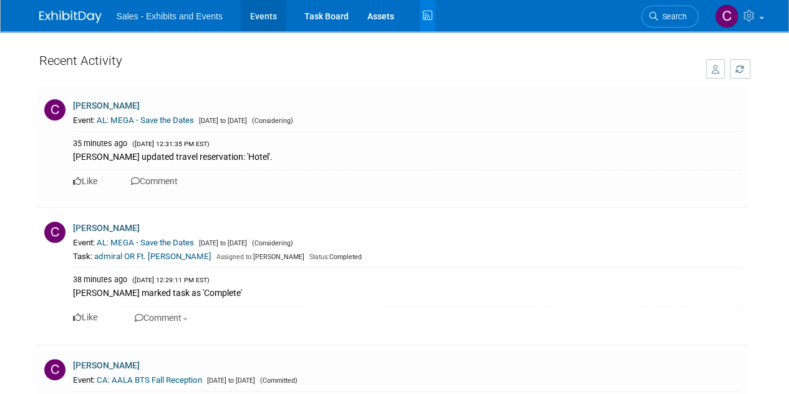
click at [268, 21] on link "Events" at bounding box center [264, 15] width 46 height 31
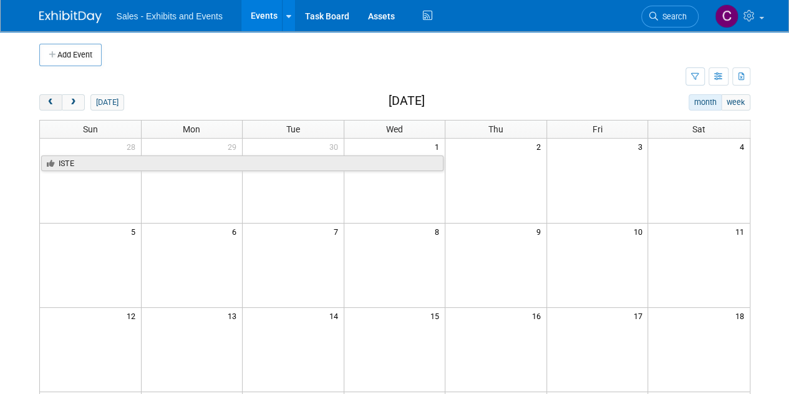
click at [51, 96] on button "prev" at bounding box center [50, 102] width 23 height 16
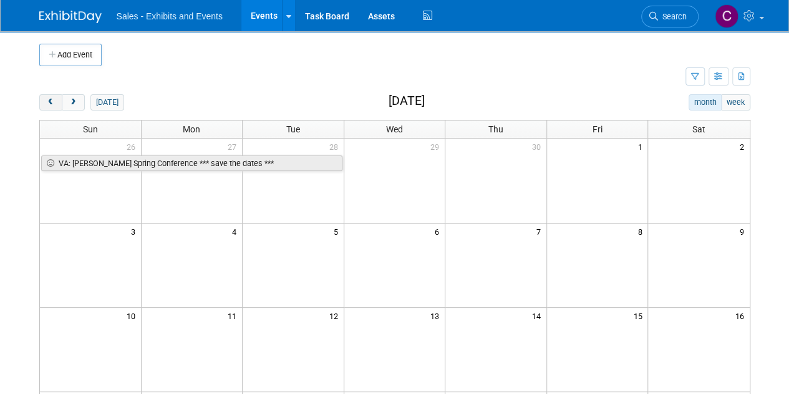
click at [51, 96] on button "prev" at bounding box center [50, 102] width 23 height 16
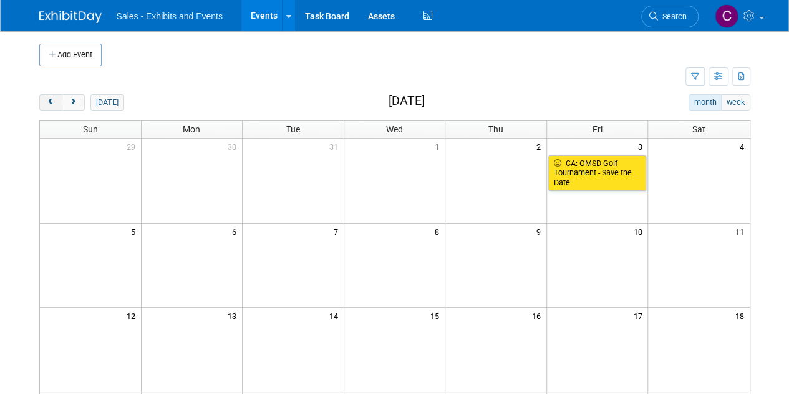
click at [51, 96] on button "prev" at bounding box center [50, 102] width 23 height 16
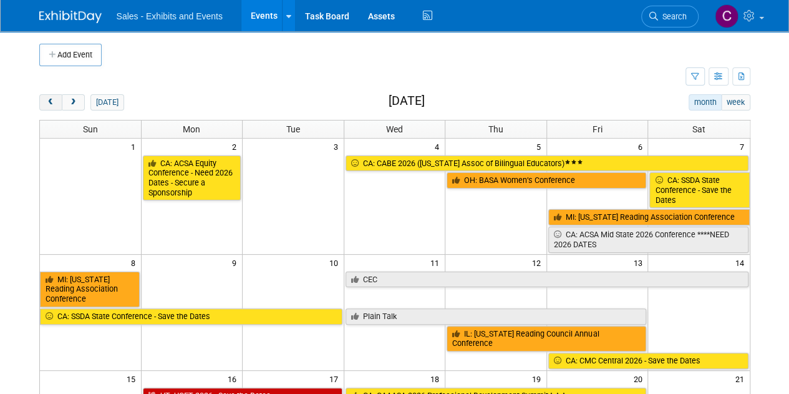
click at [51, 96] on button "prev" at bounding box center [50, 102] width 23 height 16
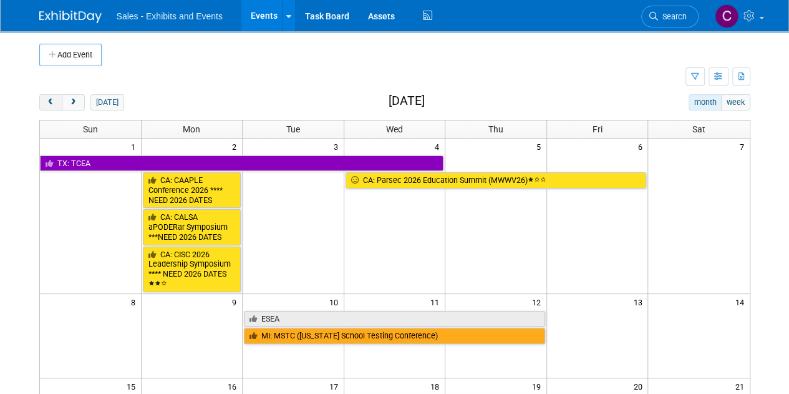
click at [51, 96] on button "prev" at bounding box center [50, 102] width 23 height 16
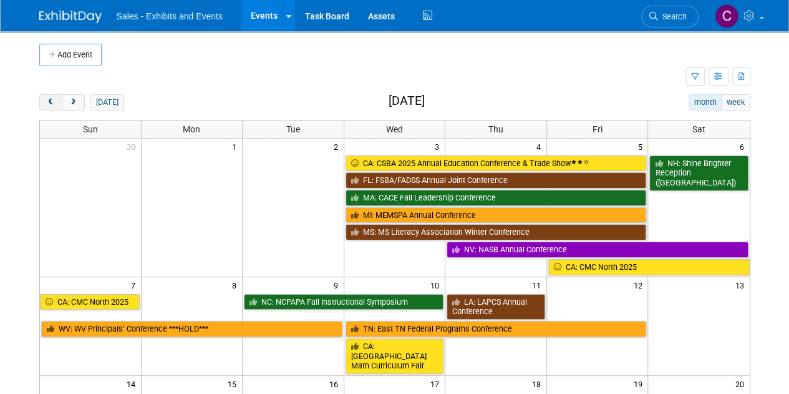
click at [51, 96] on button "prev" at bounding box center [50, 102] width 23 height 16
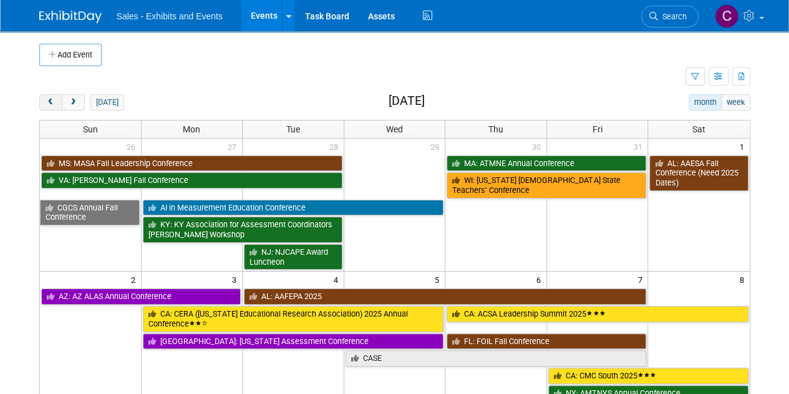
click at [51, 96] on button "prev" at bounding box center [50, 102] width 23 height 16
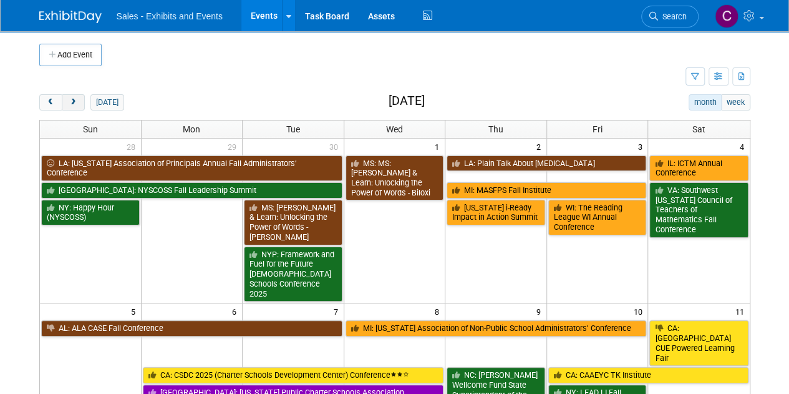
click at [69, 107] on button "next" at bounding box center [73, 102] width 23 height 16
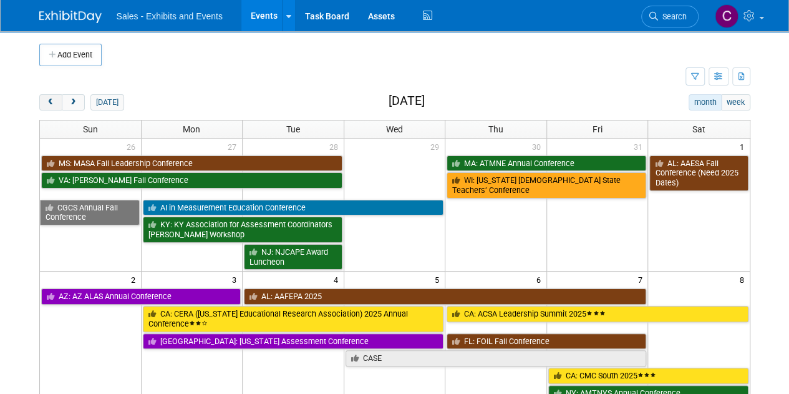
click at [47, 102] on span "prev" at bounding box center [50, 103] width 9 height 8
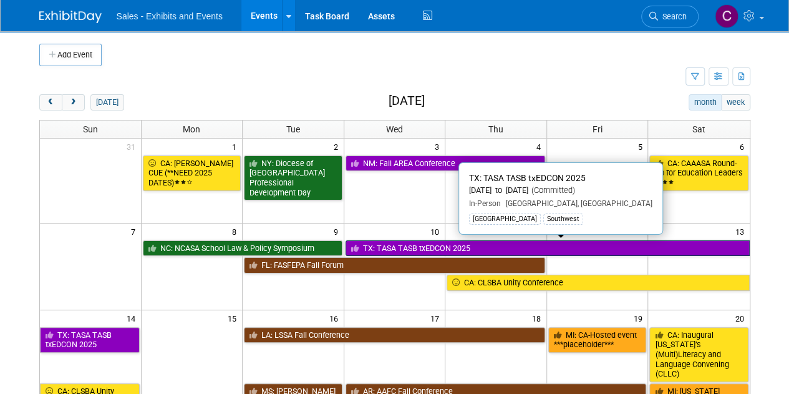
click at [419, 245] on link "TX: TASA TASB txEDCON 2025" at bounding box center [548, 248] width 404 height 16
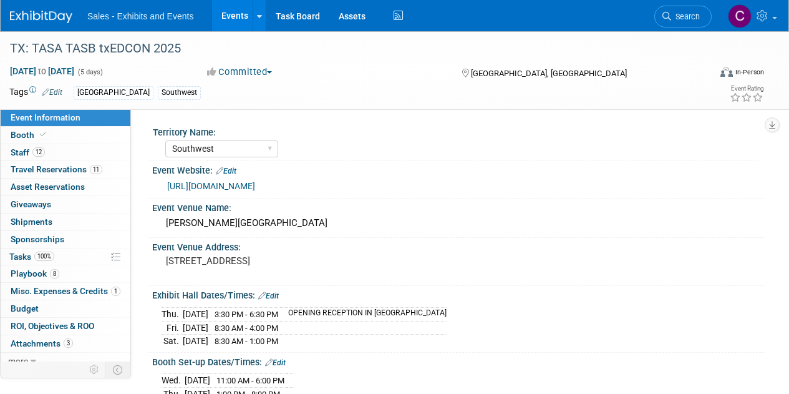
select select "Southwest"
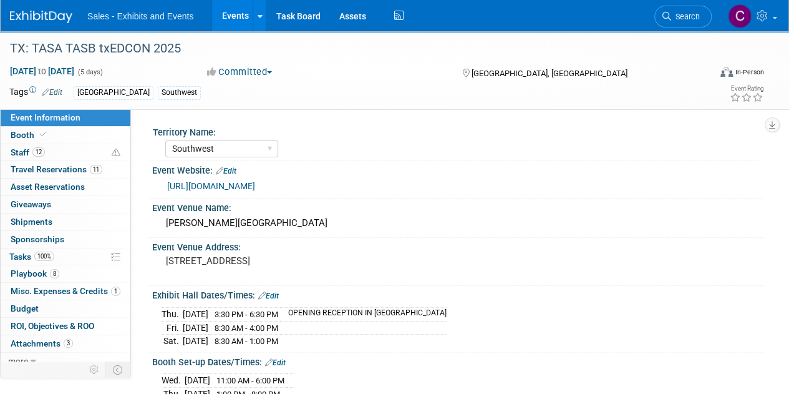
click at [227, 18] on link "Events" at bounding box center [235, 15] width 46 height 31
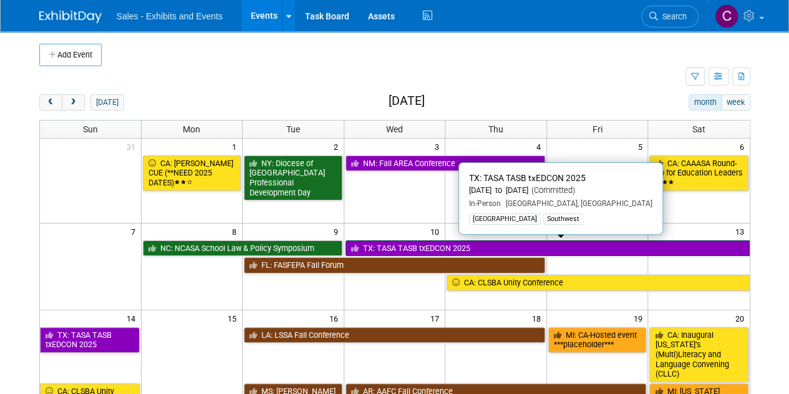
click at [407, 240] on link "TX: TASA TASB txEDCON 2025" at bounding box center [548, 248] width 404 height 16
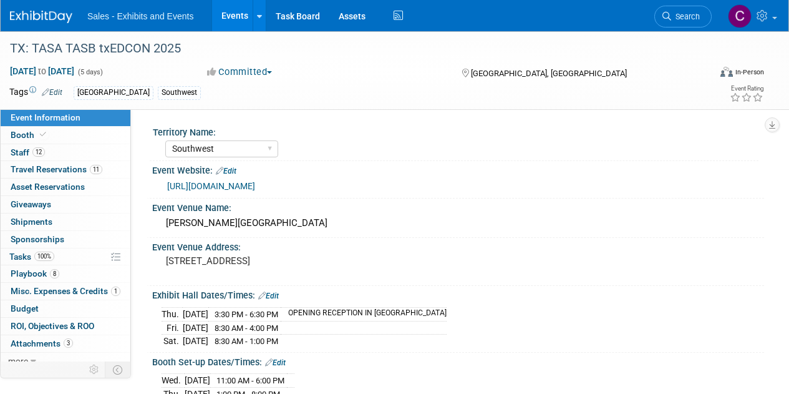
select select "Southwest"
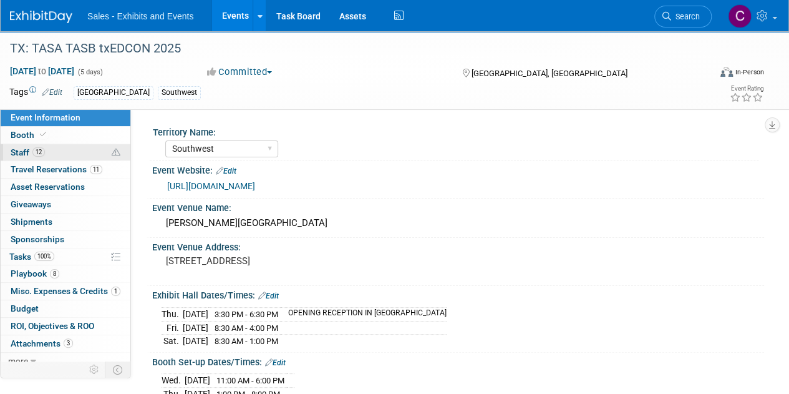
click at [15, 152] on span "Staff 12" at bounding box center [28, 152] width 34 height 10
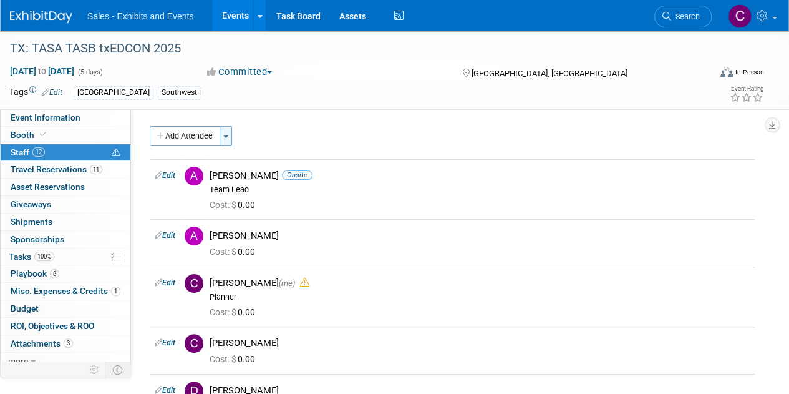
click at [231, 142] on button "Toggle Dropdown" at bounding box center [226, 136] width 12 height 20
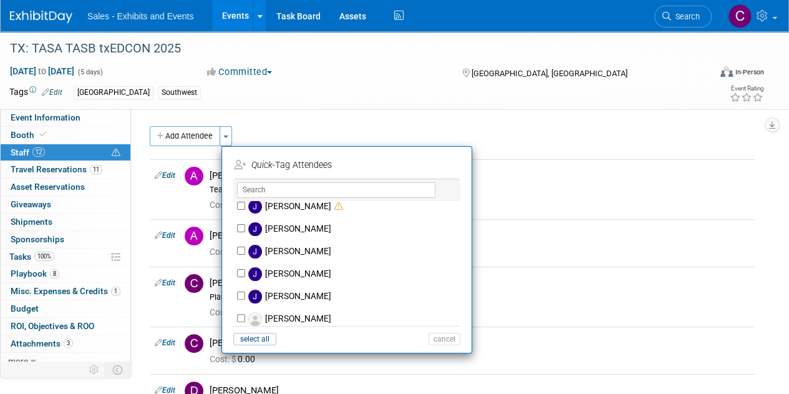
scroll to position [1956, 0]
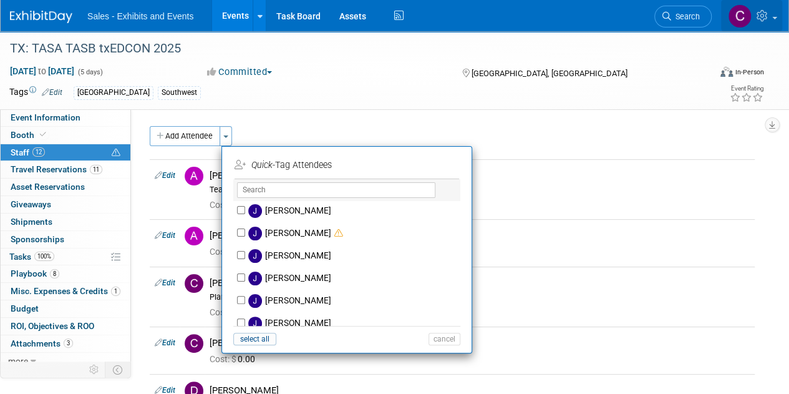
click at [766, 16] on icon at bounding box center [764, 15] width 14 height 11
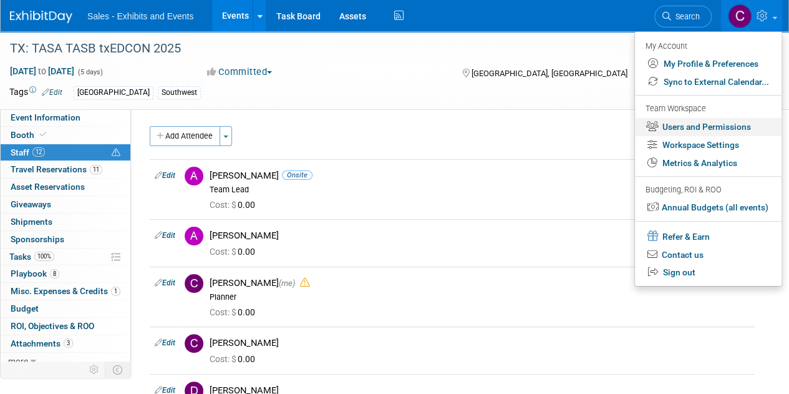
click at [682, 134] on link "Users and Permissions" at bounding box center [708, 127] width 147 height 18
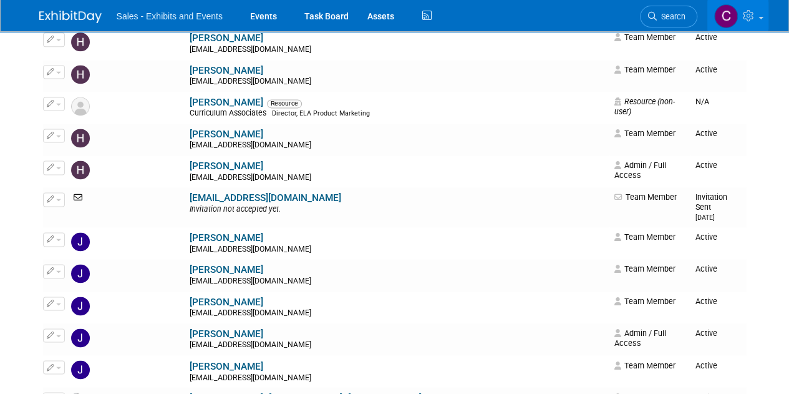
scroll to position [3255, 0]
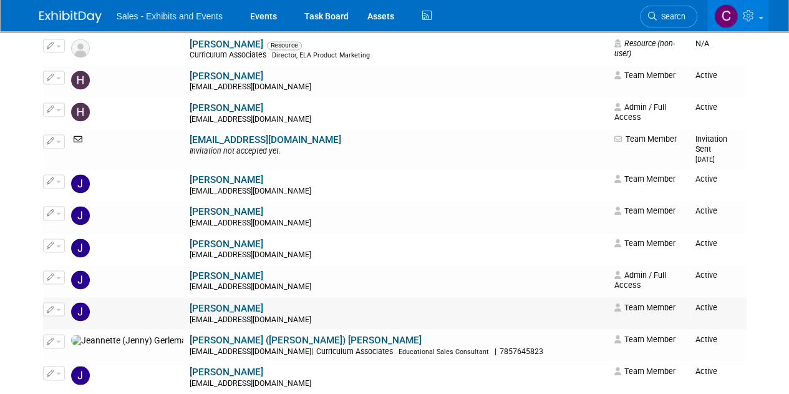
click at [190, 302] on link "Jaime Handlin" at bounding box center [227, 307] width 74 height 11
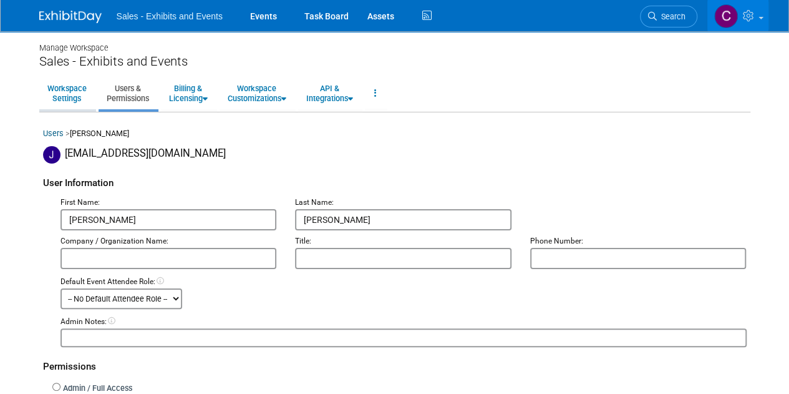
click at [57, 99] on link "Workspace Settings" at bounding box center [67, 93] width 56 height 31
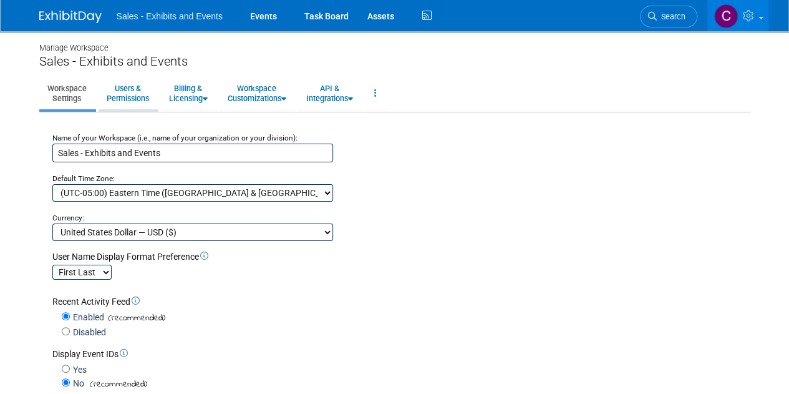
click at [126, 96] on link "Users & Permissions" at bounding box center [128, 93] width 59 height 31
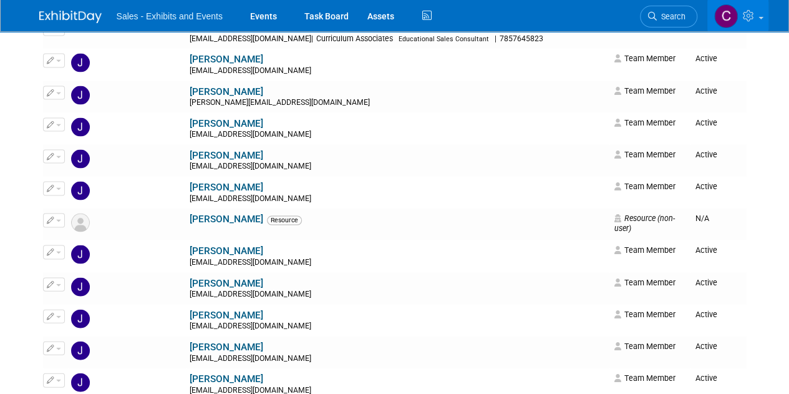
scroll to position [3313, 0]
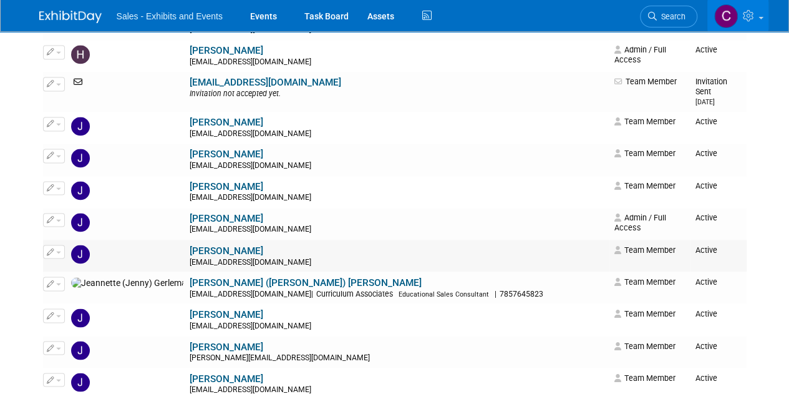
click at [190, 245] on link "Jaime Handlin" at bounding box center [227, 250] width 74 height 11
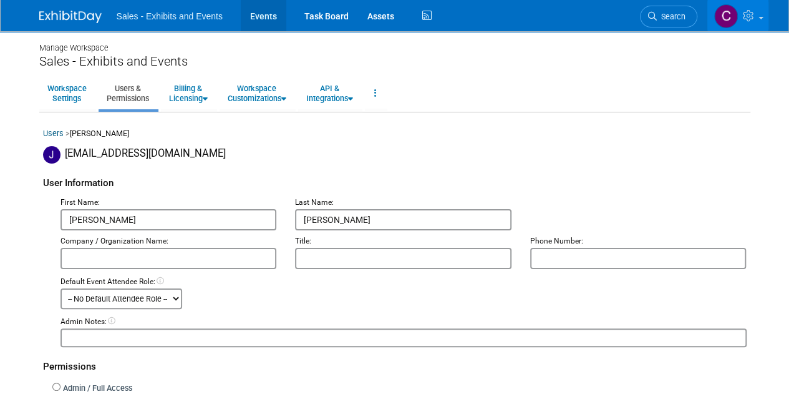
drag, startPoint x: 275, startPoint y: 11, endPoint x: 256, endPoint y: 14, distance: 18.5
click at [275, 11] on link "Events" at bounding box center [264, 15] width 46 height 31
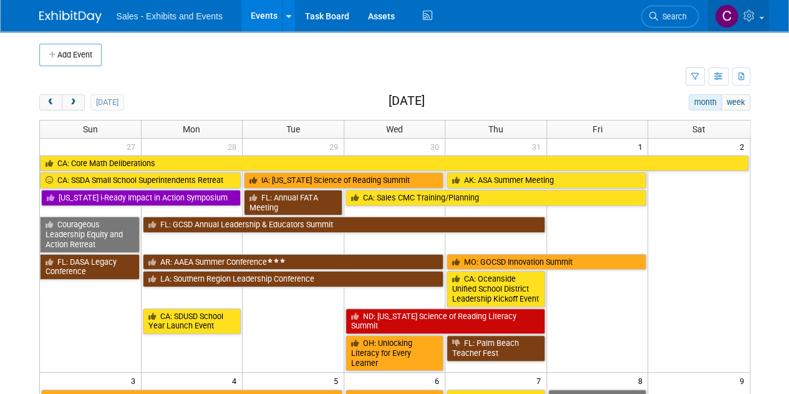
click at [748, 16] on icon at bounding box center [751, 15] width 14 height 11
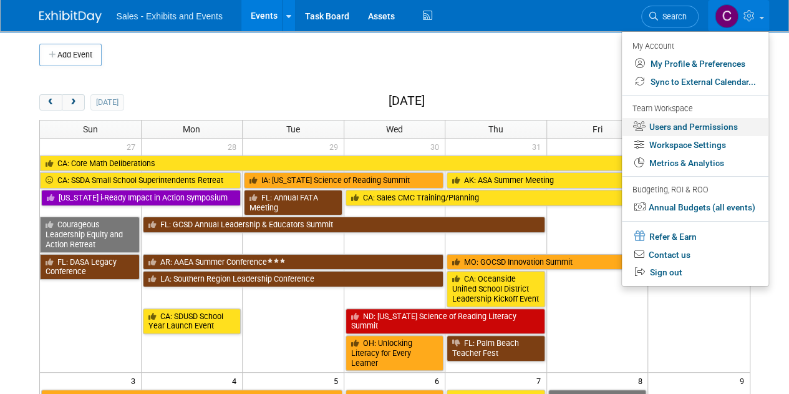
click at [692, 127] on link "Users and Permissions" at bounding box center [695, 127] width 147 height 18
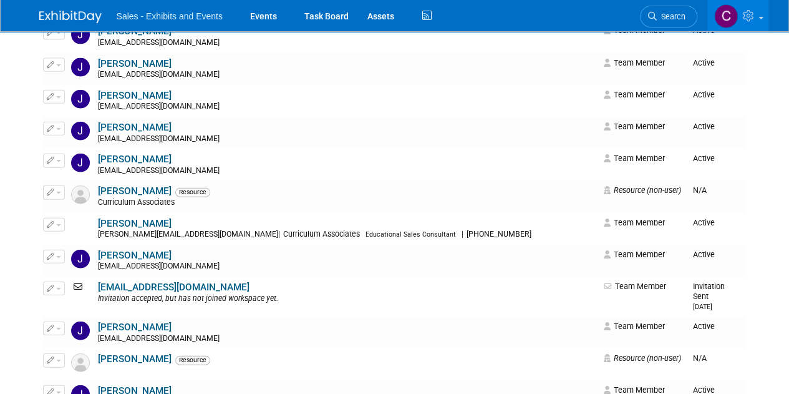
scroll to position [3336, 0]
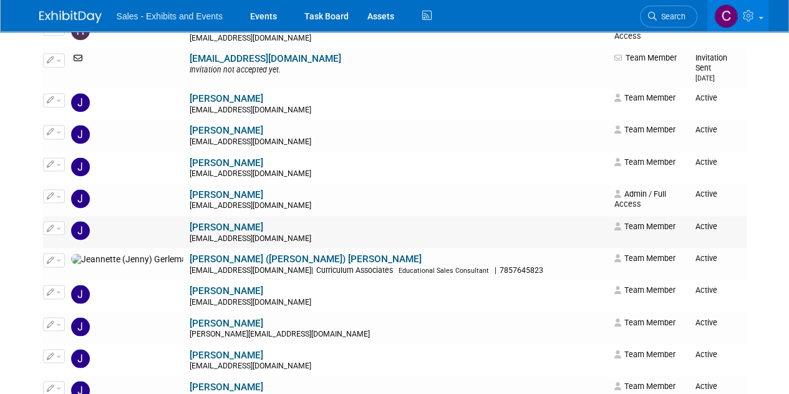
click at [199, 216] on td "Jaime Handlin jhandlin@cainc.com" at bounding box center [398, 232] width 423 height 32
click at [190, 221] on link "Jaime Handlin" at bounding box center [227, 226] width 74 height 11
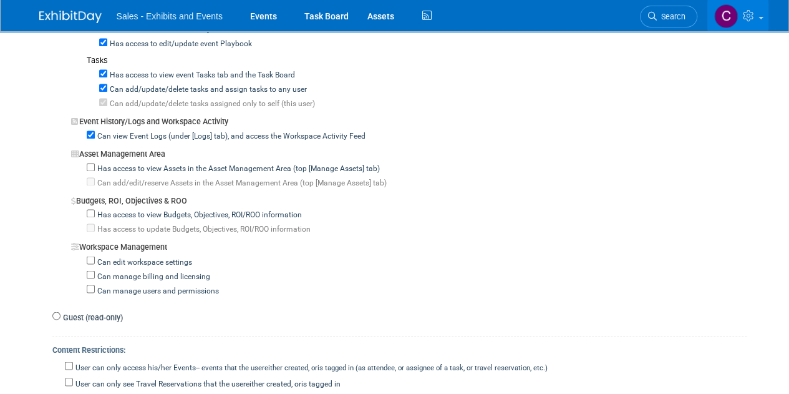
scroll to position [1085, 0]
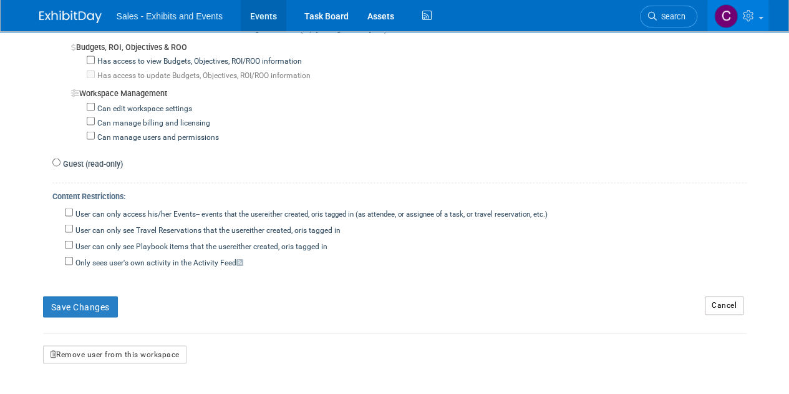
drag, startPoint x: 260, startPoint y: 17, endPoint x: 256, endPoint y: 26, distance: 9.9
click at [260, 17] on link "Events" at bounding box center [264, 15] width 46 height 31
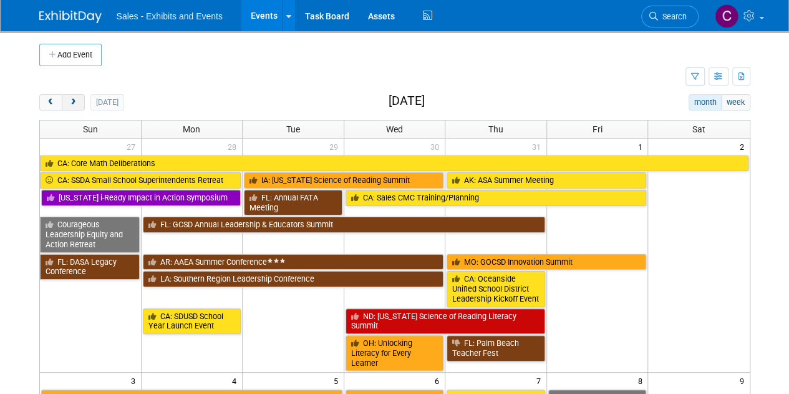
click at [74, 104] on span "next" at bounding box center [73, 103] width 9 height 8
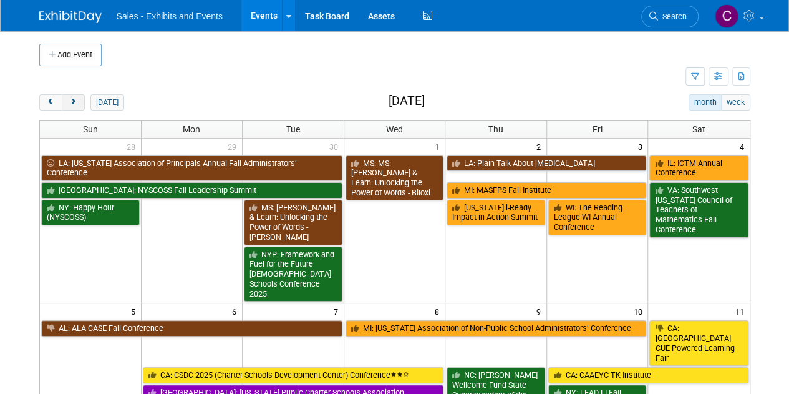
click at [74, 104] on span "next" at bounding box center [73, 103] width 9 height 8
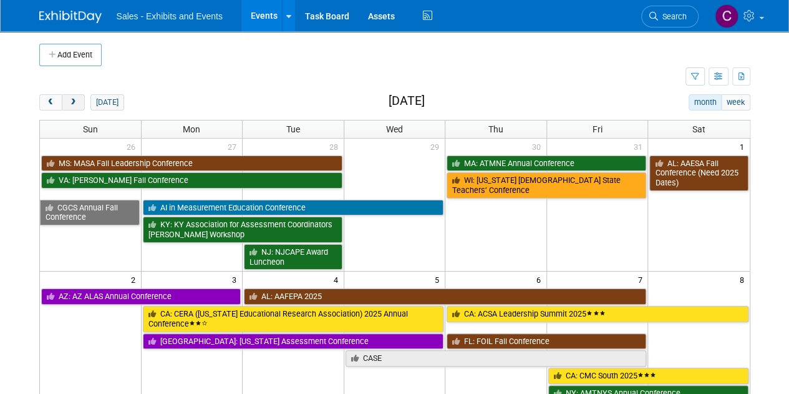
click at [74, 104] on span "next" at bounding box center [73, 103] width 9 height 8
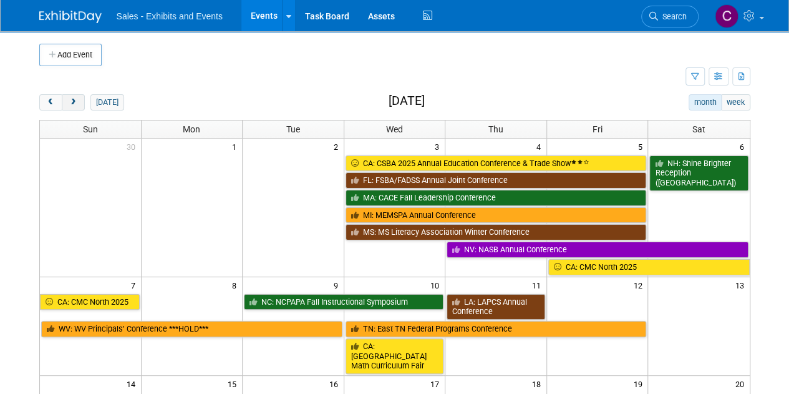
click at [74, 104] on span "next" at bounding box center [73, 103] width 9 height 8
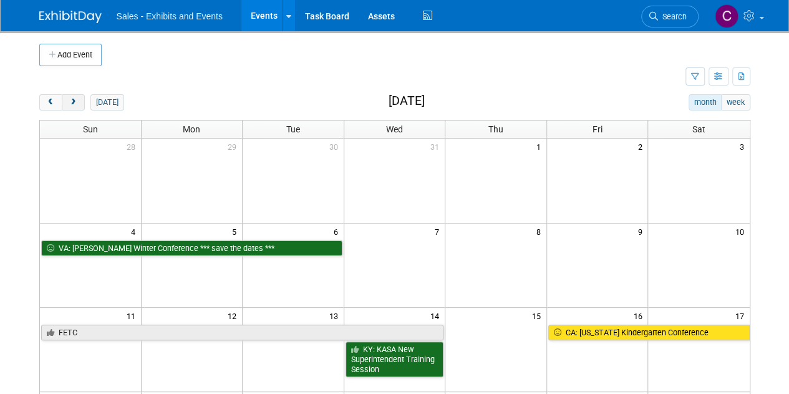
click at [74, 104] on span "next" at bounding box center [73, 103] width 9 height 8
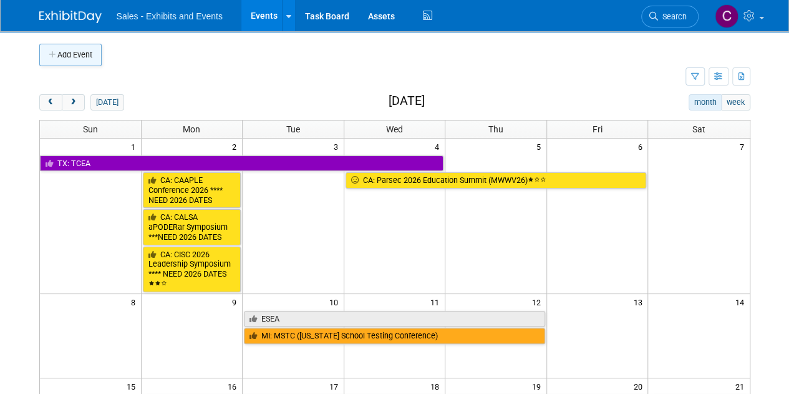
click at [57, 61] on button "Add Event" at bounding box center [70, 55] width 62 height 22
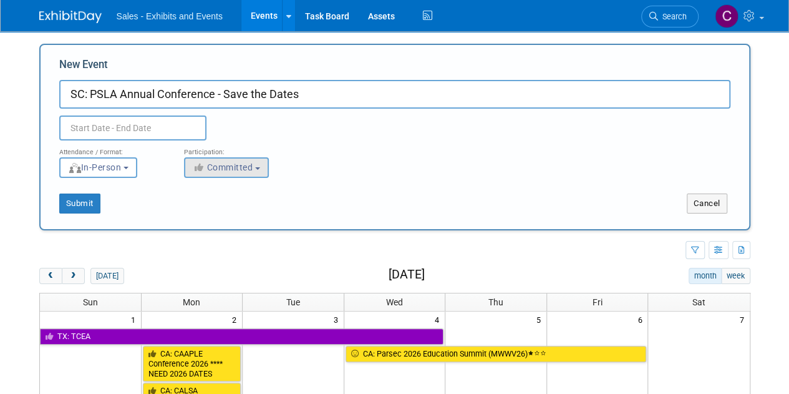
type input "SC: PSLA Annual Conference - Save the Dates"
click at [244, 177] on button "Committed" at bounding box center [226, 167] width 85 height 21
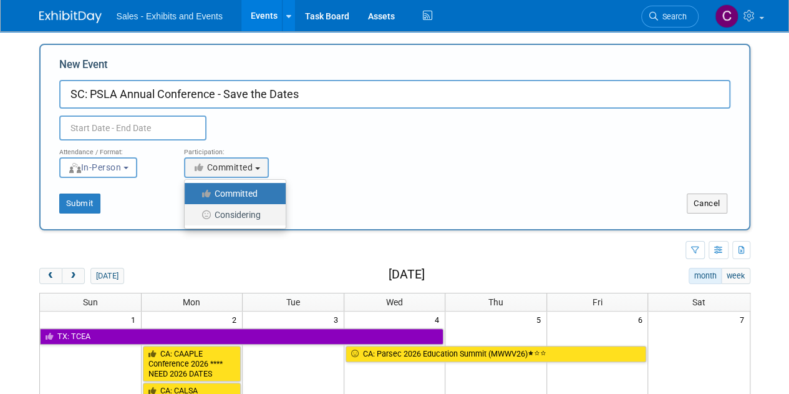
click at [248, 215] on label "Considering" at bounding box center [232, 215] width 82 height 16
click at [196, 215] on input "Considering" at bounding box center [192, 215] width 8 height 8
select select "2"
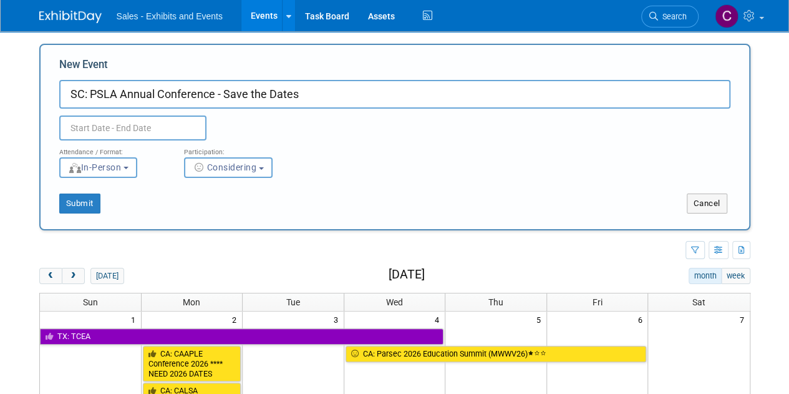
click at [106, 129] on input "text" at bounding box center [132, 127] width 147 height 25
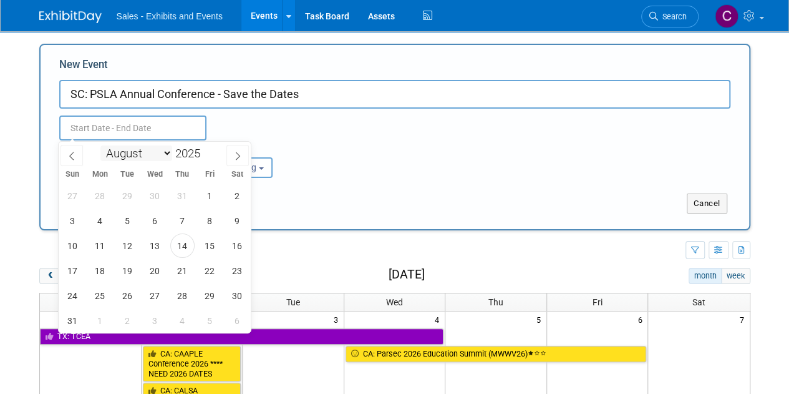
click at [166, 156] on select "January February March April May June July August September October November De…" at bounding box center [136, 153] width 72 height 16
select select "1"
click at [100, 145] on select "January February March April May June July August September October November De…" at bounding box center [136, 153] width 72 height 16
click at [209, 149] on span at bounding box center [205, 149] width 9 height 7
type input "2026"
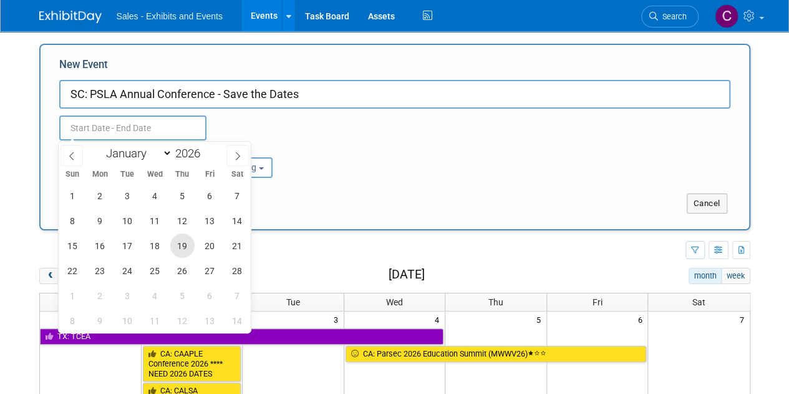
click at [180, 243] on span "19" at bounding box center [182, 245] width 24 height 24
click at [229, 247] on span "21" at bounding box center [237, 245] width 24 height 24
type input "[DATE] to [DATE]"
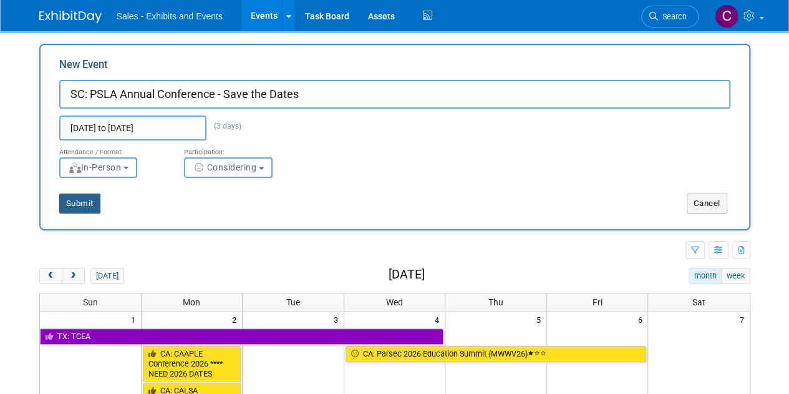
click at [80, 203] on button "Submit" at bounding box center [79, 203] width 41 height 20
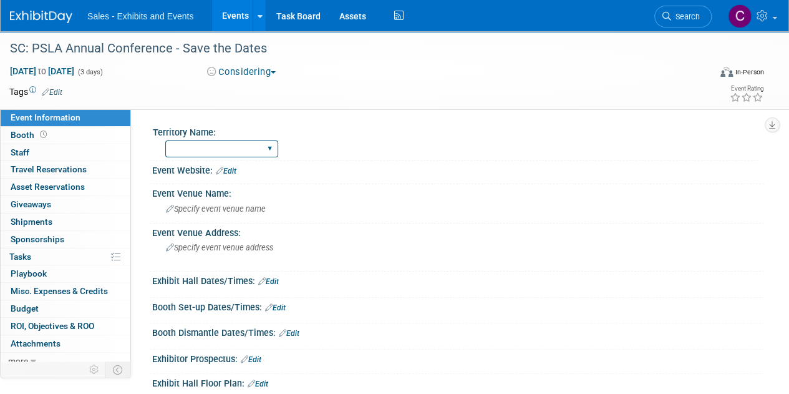
click at [213, 148] on select "Atlantic Southeast Central Southwest Pacific Mountain National Strategic Partne…" at bounding box center [221, 148] width 113 height 17
select select "Southeast"
click at [165, 140] on select "Atlantic Southeast Central Southwest Pacific Mountain National Strategic Partne…" at bounding box center [221, 148] width 113 height 17
click at [54, 95] on link "Edit" at bounding box center [52, 92] width 21 height 9
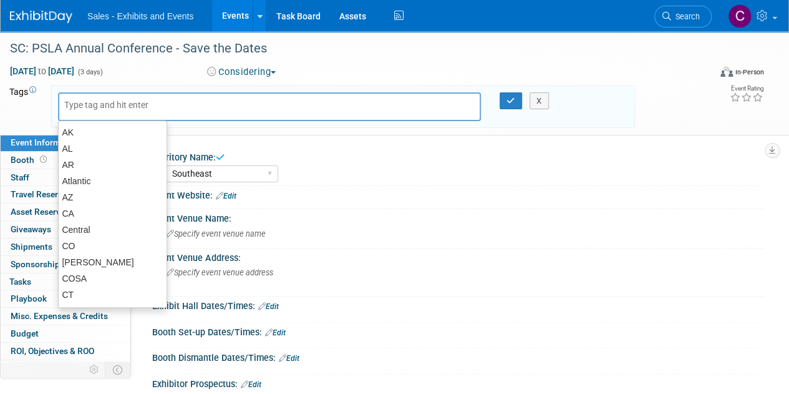
click at [79, 108] on input "text" at bounding box center [114, 105] width 100 height 12
type input "s"
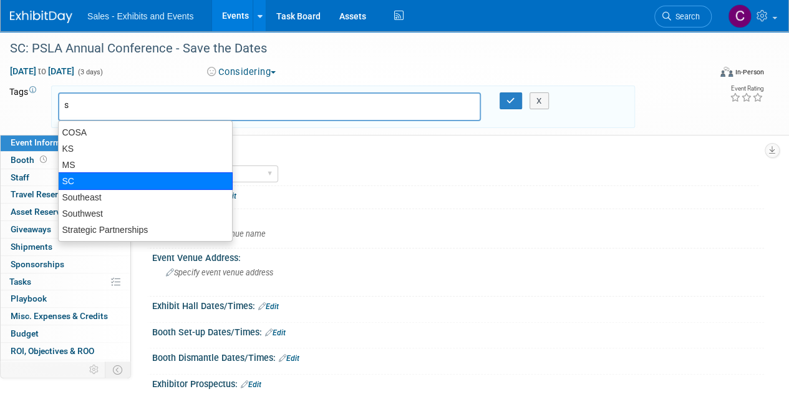
click at [92, 179] on div "SC" at bounding box center [145, 180] width 175 height 17
type input "SC"
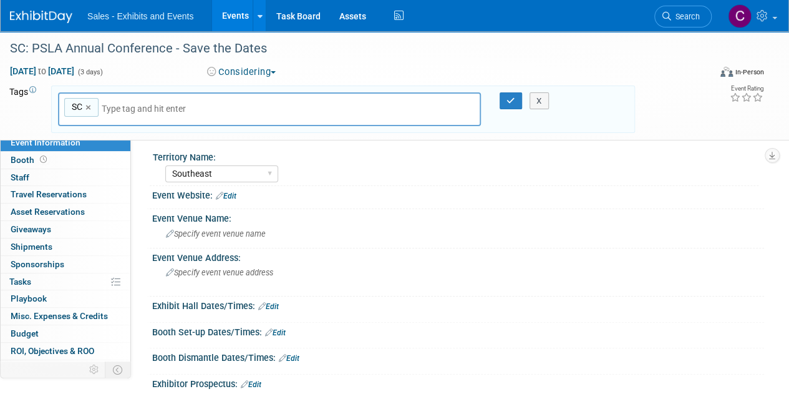
type input "s"
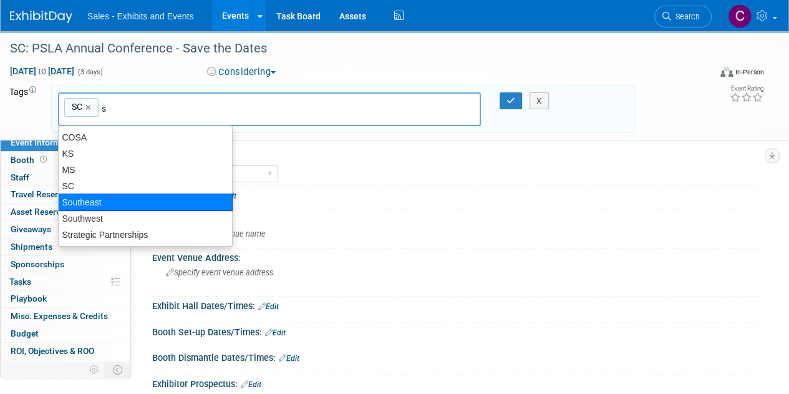
click at [111, 200] on div "Southeast" at bounding box center [145, 201] width 175 height 17
type input "SC, Southeast"
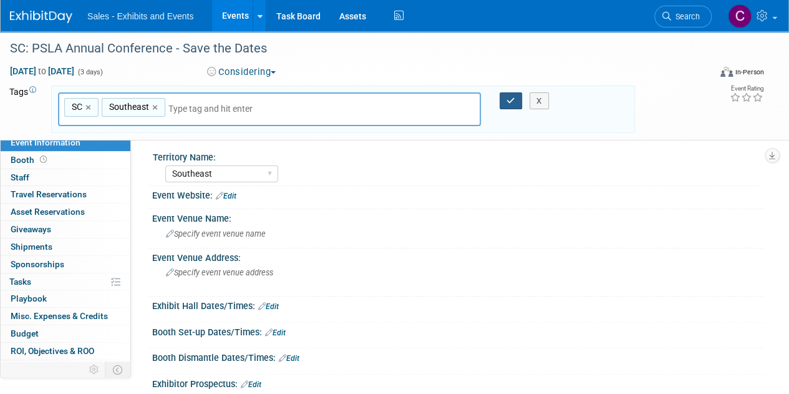
click at [509, 101] on icon "button" at bounding box center [511, 101] width 9 height 8
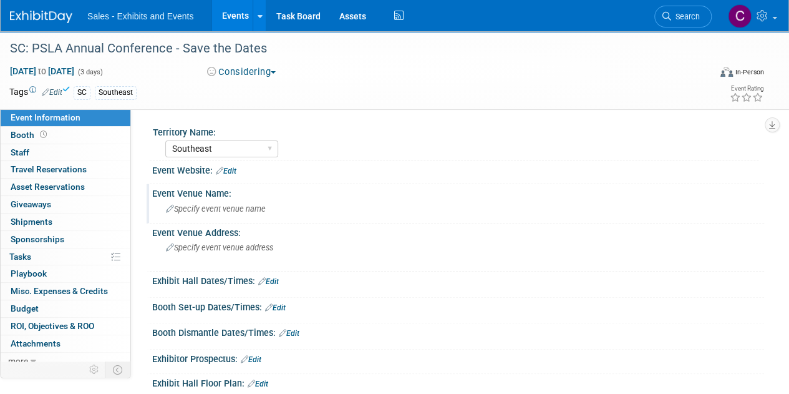
click at [232, 209] on span "Specify event venue name" at bounding box center [216, 208] width 100 height 9
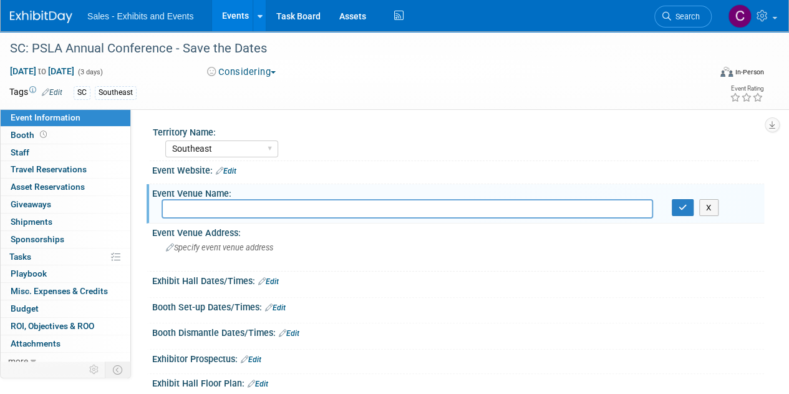
paste input "[GEOGRAPHIC_DATA] on [GEOGRAPHIC_DATA], [US_STATE]."
drag, startPoint x: 387, startPoint y: 207, endPoint x: 459, endPoint y: 208, distance: 71.8
click at [459, 208] on input "[GEOGRAPHIC_DATA] on [GEOGRAPHIC_DATA], [US_STATE]." at bounding box center [408, 208] width 492 height 19
type input "[GEOGRAPHIC_DATA] on [GEOGRAPHIC_DATA]"
click at [680, 209] on icon "button" at bounding box center [683, 207] width 9 height 8
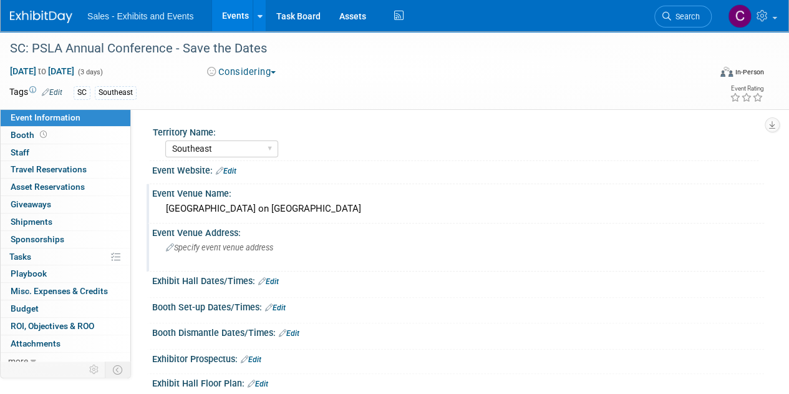
drag, startPoint x: 212, startPoint y: 261, endPoint x: 193, endPoint y: 252, distance: 21.5
click at [193, 252] on span "Specify event venue address" at bounding box center [219, 247] width 107 height 9
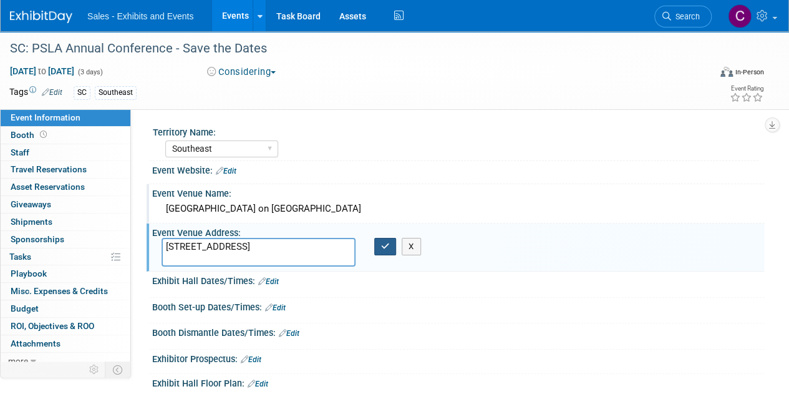
type textarea "[STREET_ADDRESS]"
click at [381, 249] on icon "button" at bounding box center [385, 246] width 9 height 8
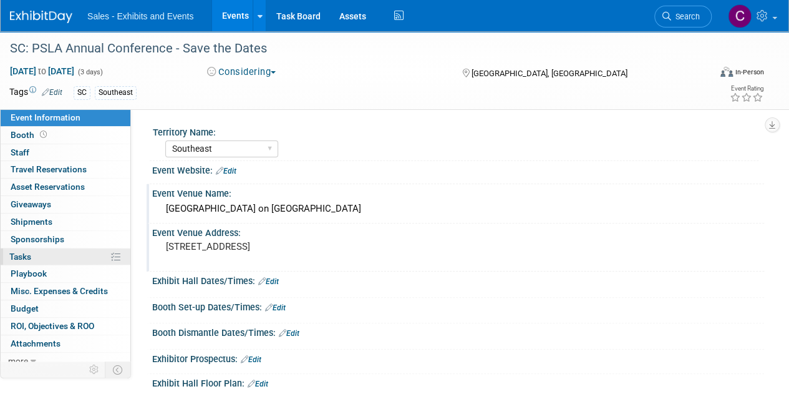
click at [15, 254] on span "Tasks 0%" at bounding box center [20, 257] width 22 height 10
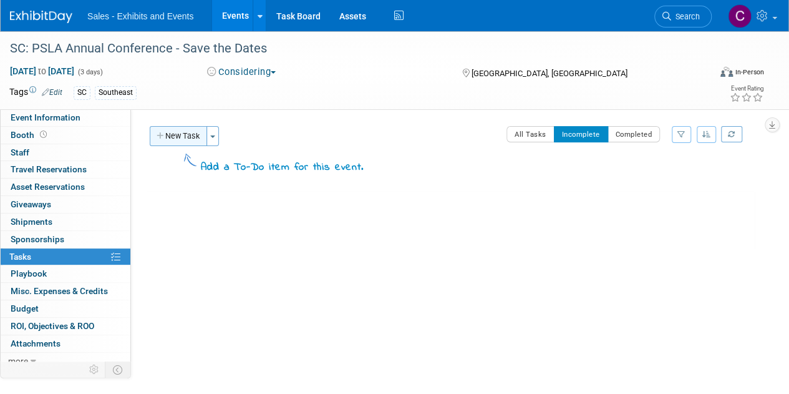
click at [193, 142] on button "New Task" at bounding box center [178, 136] width 57 height 20
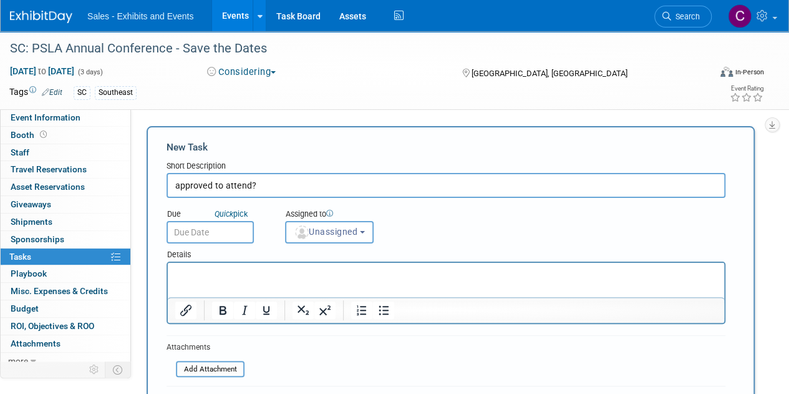
type input "approved to attend?"
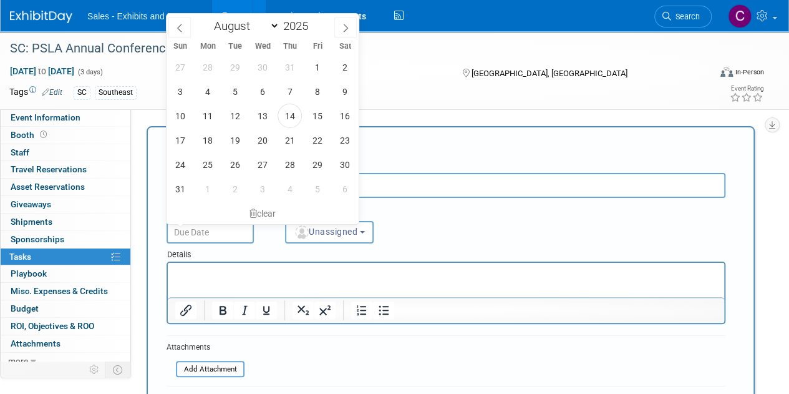
click at [240, 230] on input "text" at bounding box center [210, 232] width 87 height 22
click at [319, 162] on span "29" at bounding box center [317, 164] width 24 height 24
type input "[DATE]"
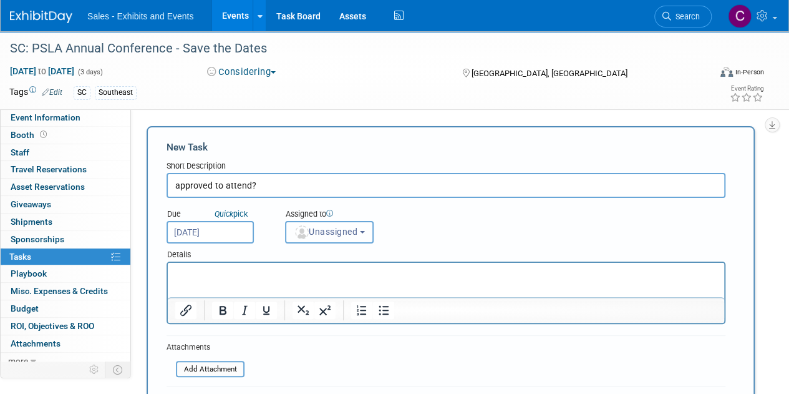
click at [345, 235] on span "Unassigned" at bounding box center [326, 232] width 64 height 10
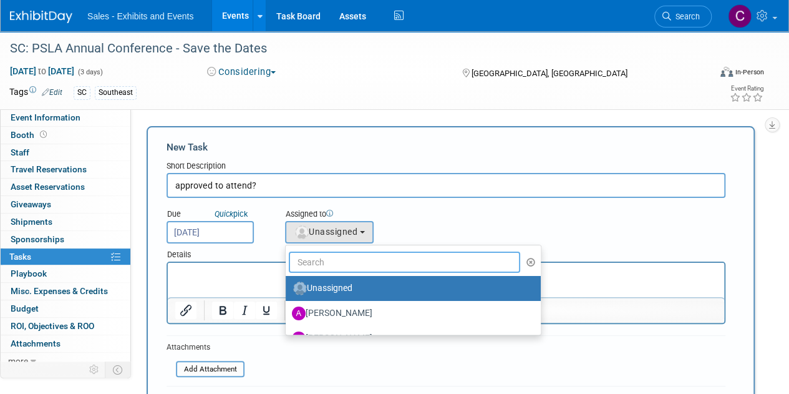
click at [343, 266] on input "text" at bounding box center [405, 262] width 232 height 21
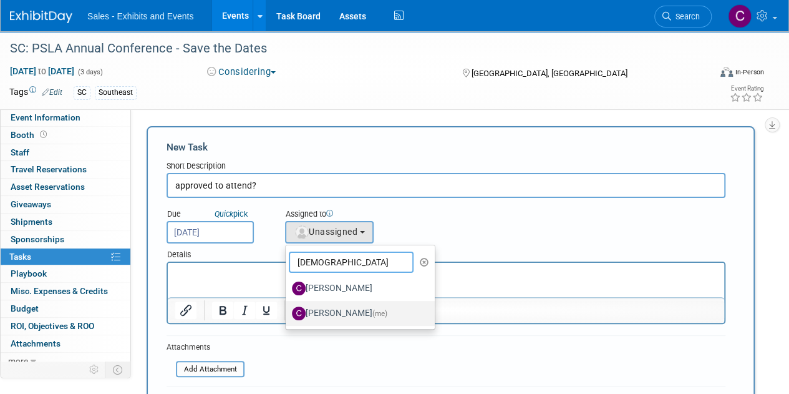
type input "[DEMOGRAPHIC_DATA]"
click at [332, 316] on label "[PERSON_NAME] (me)" at bounding box center [357, 313] width 130 height 20
click at [288, 316] on input "[PERSON_NAME] (me)" at bounding box center [284, 312] width 8 height 8
select select "a9e3834d-668b-4315-a5d4-069993be606a"
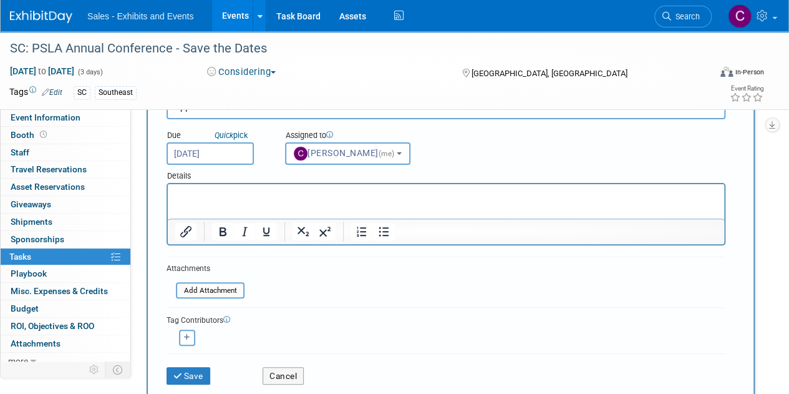
scroll to position [203, 0]
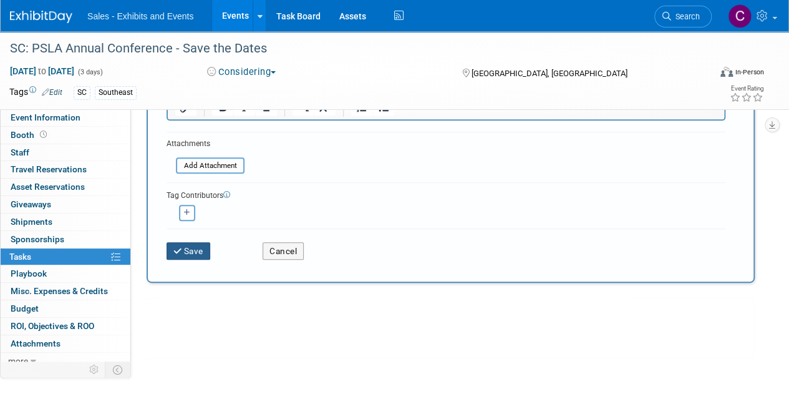
click at [195, 250] on button "Save" at bounding box center [189, 250] width 44 height 17
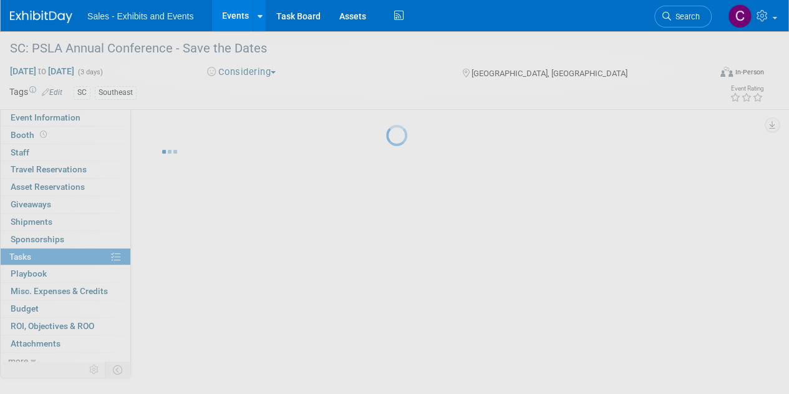
scroll to position [0, 0]
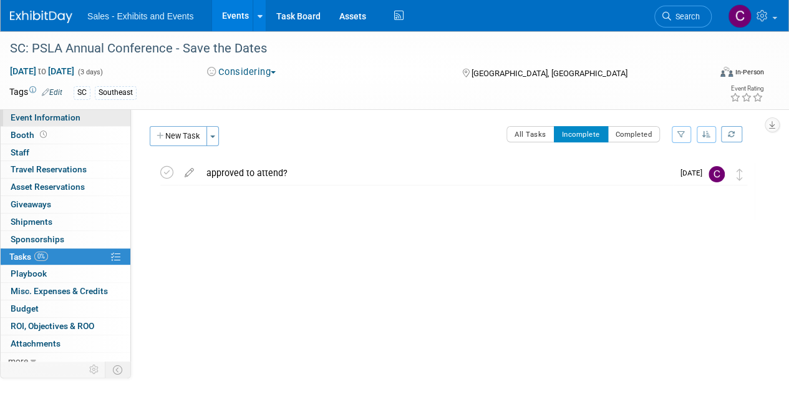
click at [58, 120] on span "Event Information" at bounding box center [46, 117] width 70 height 10
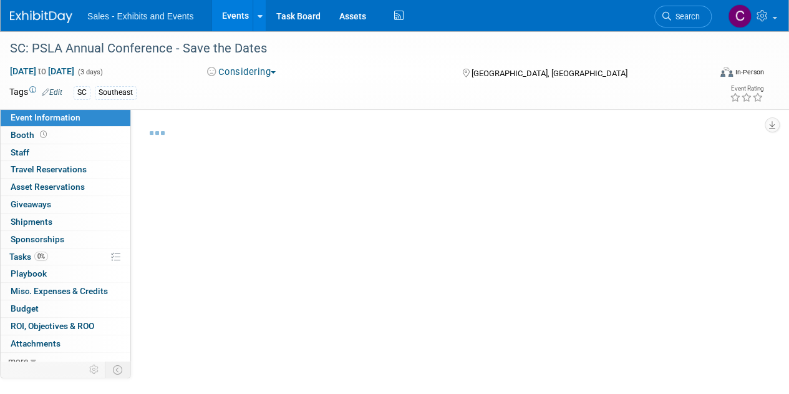
select select "Southeast"
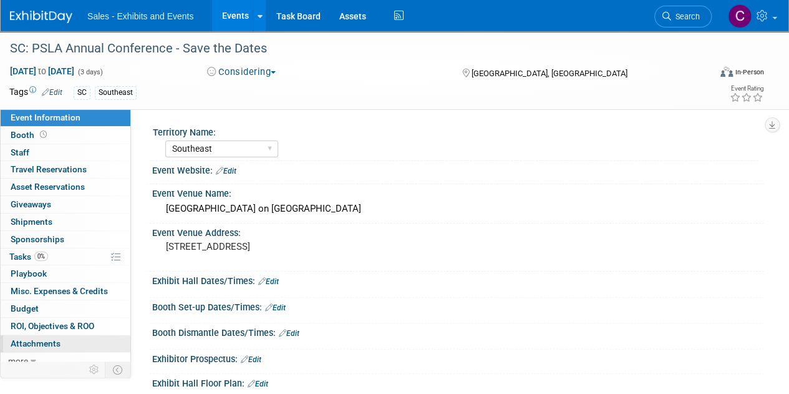
click at [47, 345] on span "Attachments 0" at bounding box center [36, 343] width 50 height 10
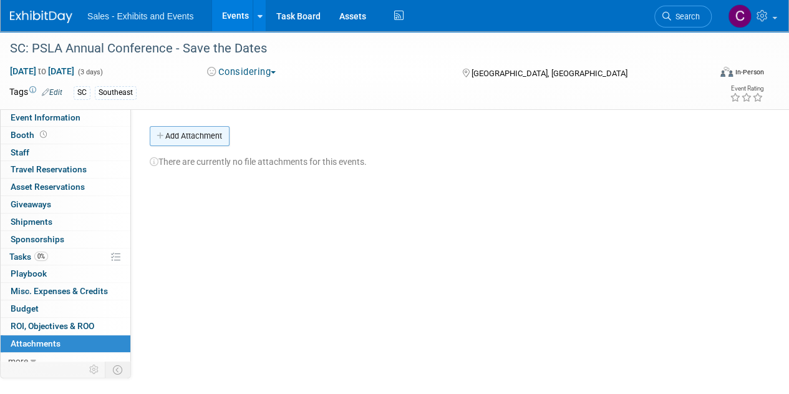
click at [184, 135] on button "Add Attachment" at bounding box center [190, 136] width 80 height 20
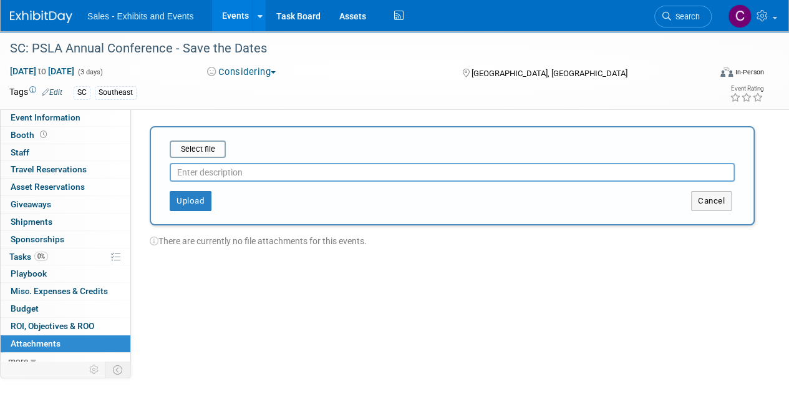
click at [209, 175] on input "text" at bounding box center [452, 172] width 565 height 19
click at [202, 149] on input "file" at bounding box center [150, 149] width 149 height 15
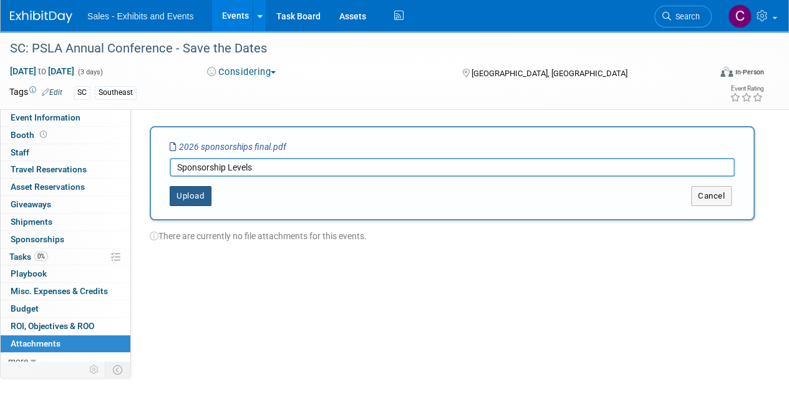
click at [181, 199] on button "Upload" at bounding box center [191, 196] width 42 height 20
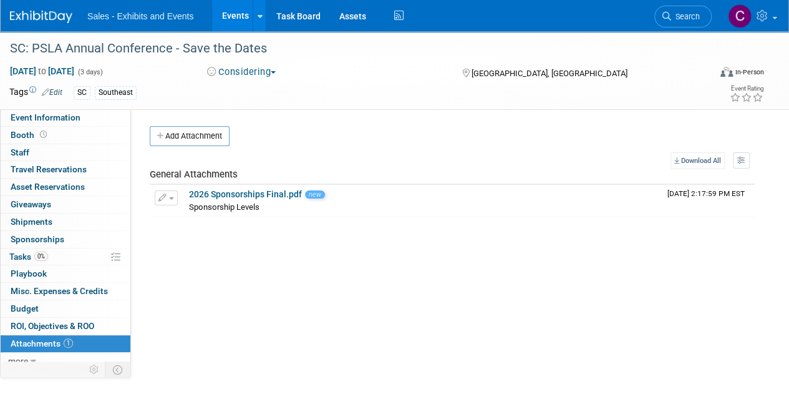
click at [181, 147] on div "Add Attachment Select file This is an invoice Upload Cancel Download All View P…" at bounding box center [452, 171] width 605 height 90
click at [181, 140] on button "Add Attachment" at bounding box center [190, 136] width 80 height 20
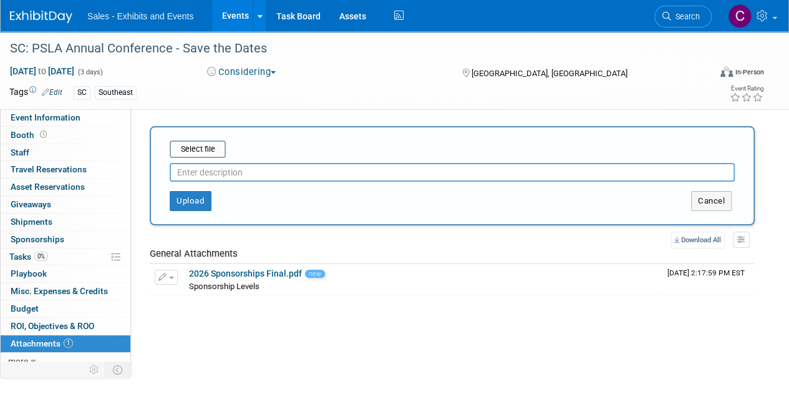
click at [194, 174] on input "text" at bounding box center [452, 172] width 565 height 19
click at [197, 172] on input "Scheule" at bounding box center [452, 172] width 565 height 19
click at [213, 143] on input "file" at bounding box center [150, 149] width 149 height 15
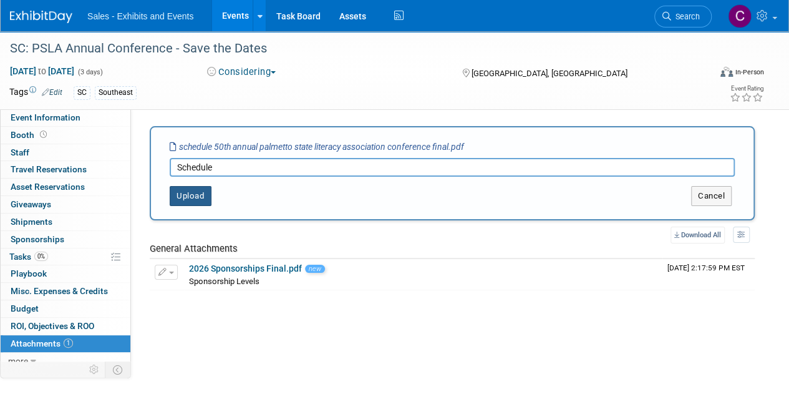
click at [194, 194] on button "Upload" at bounding box center [191, 196] width 42 height 20
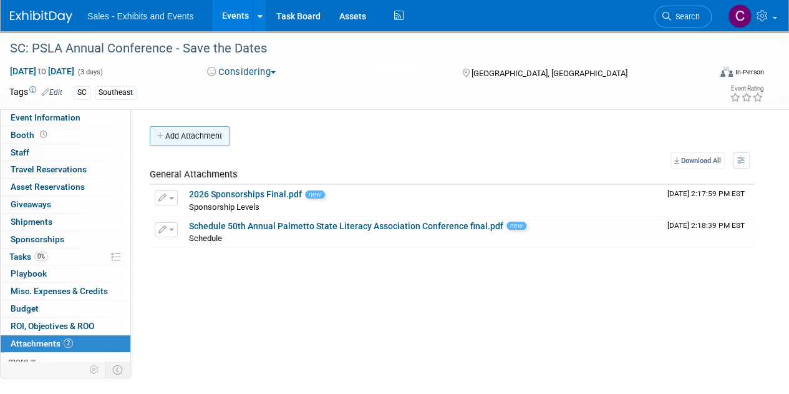
click at [202, 130] on button "Add Attachment" at bounding box center [190, 136] width 80 height 20
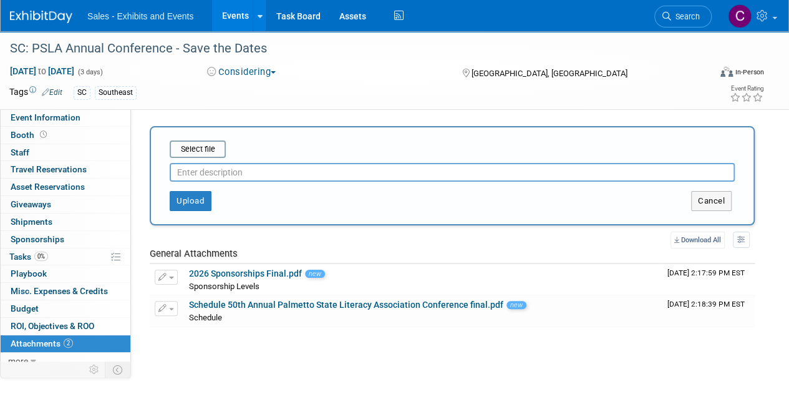
click at [200, 179] on input "text" at bounding box center [452, 172] width 565 height 19
click at [204, 154] on input "file" at bounding box center [150, 149] width 149 height 15
click at [178, 152] on input "file" at bounding box center [150, 149] width 149 height 15
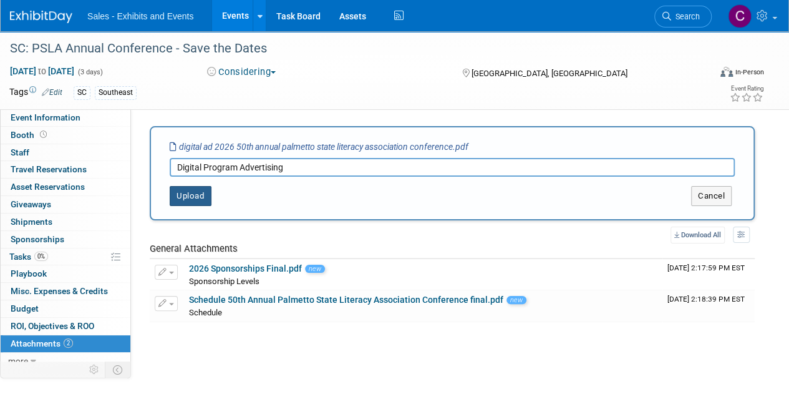
click at [178, 200] on button "Upload" at bounding box center [191, 196] width 42 height 20
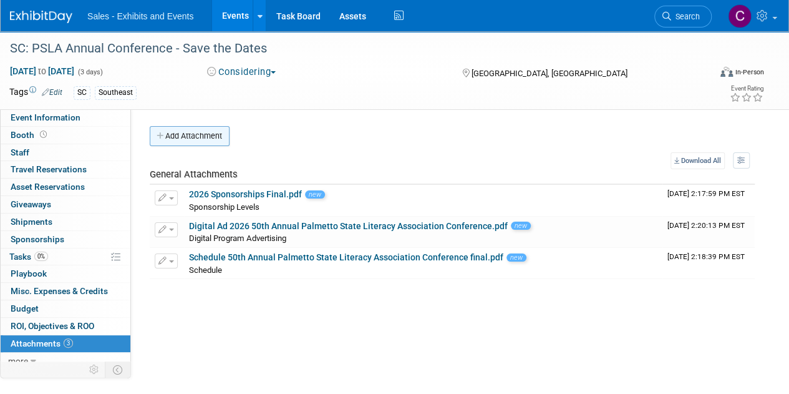
click at [181, 137] on button "Add Attachment" at bounding box center [190, 136] width 80 height 20
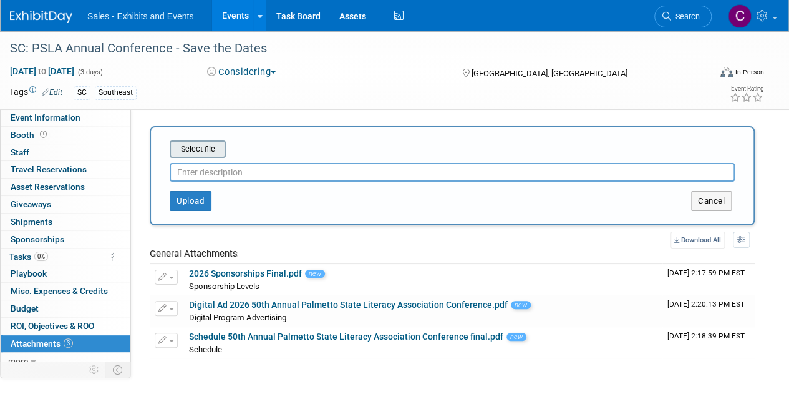
click at [200, 149] on input "file" at bounding box center [150, 149] width 149 height 15
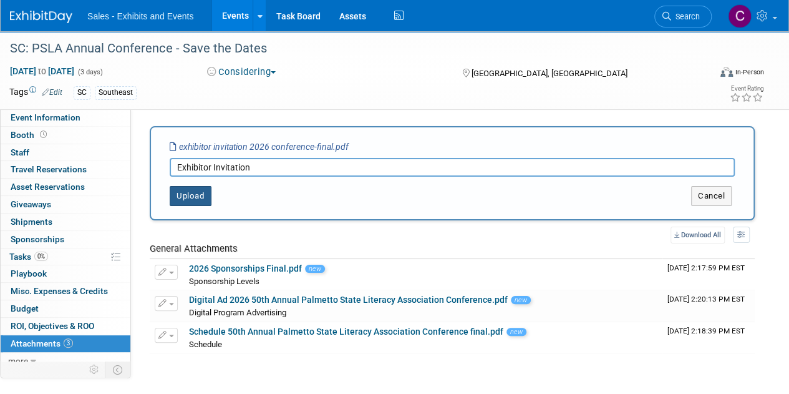
type input "Exhibitor Invitation"
click at [184, 200] on button "Upload" at bounding box center [191, 196] width 42 height 20
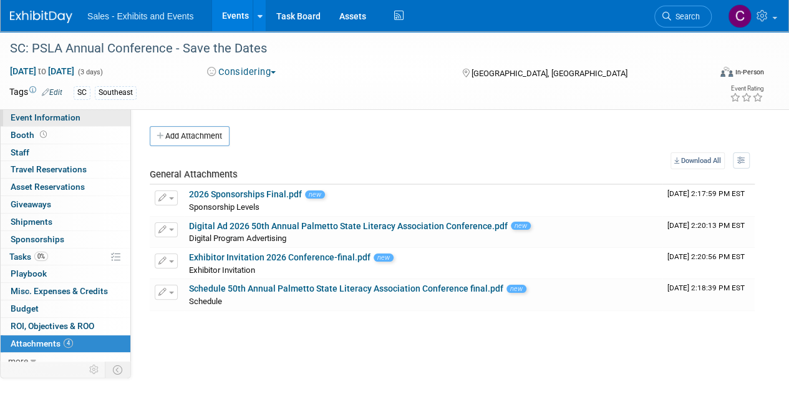
click at [31, 113] on span "Event Information" at bounding box center [46, 117] width 70 height 10
select select "Southeast"
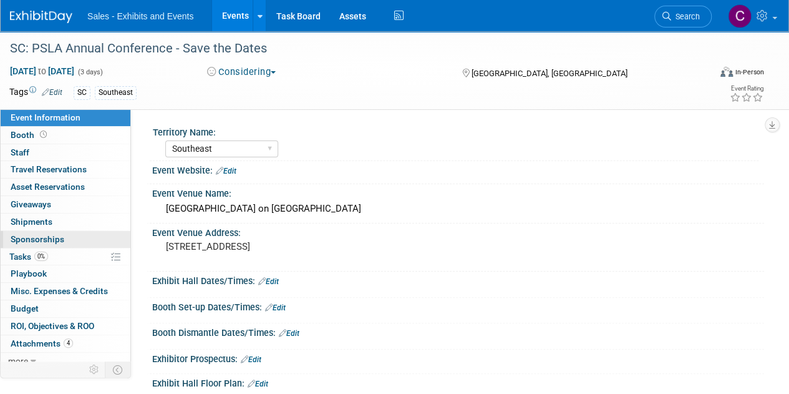
click at [7, 243] on link "0 Sponsorships 0" at bounding box center [66, 239] width 130 height 17
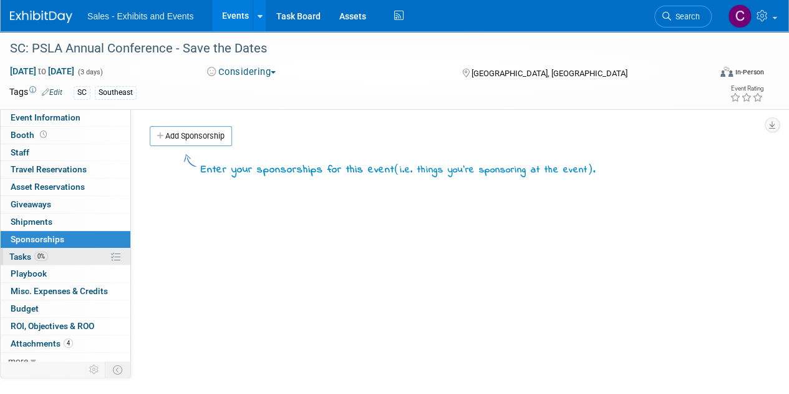
click at [24, 255] on span "Tasks 0%" at bounding box center [28, 257] width 39 height 10
